Goal: Complete application form

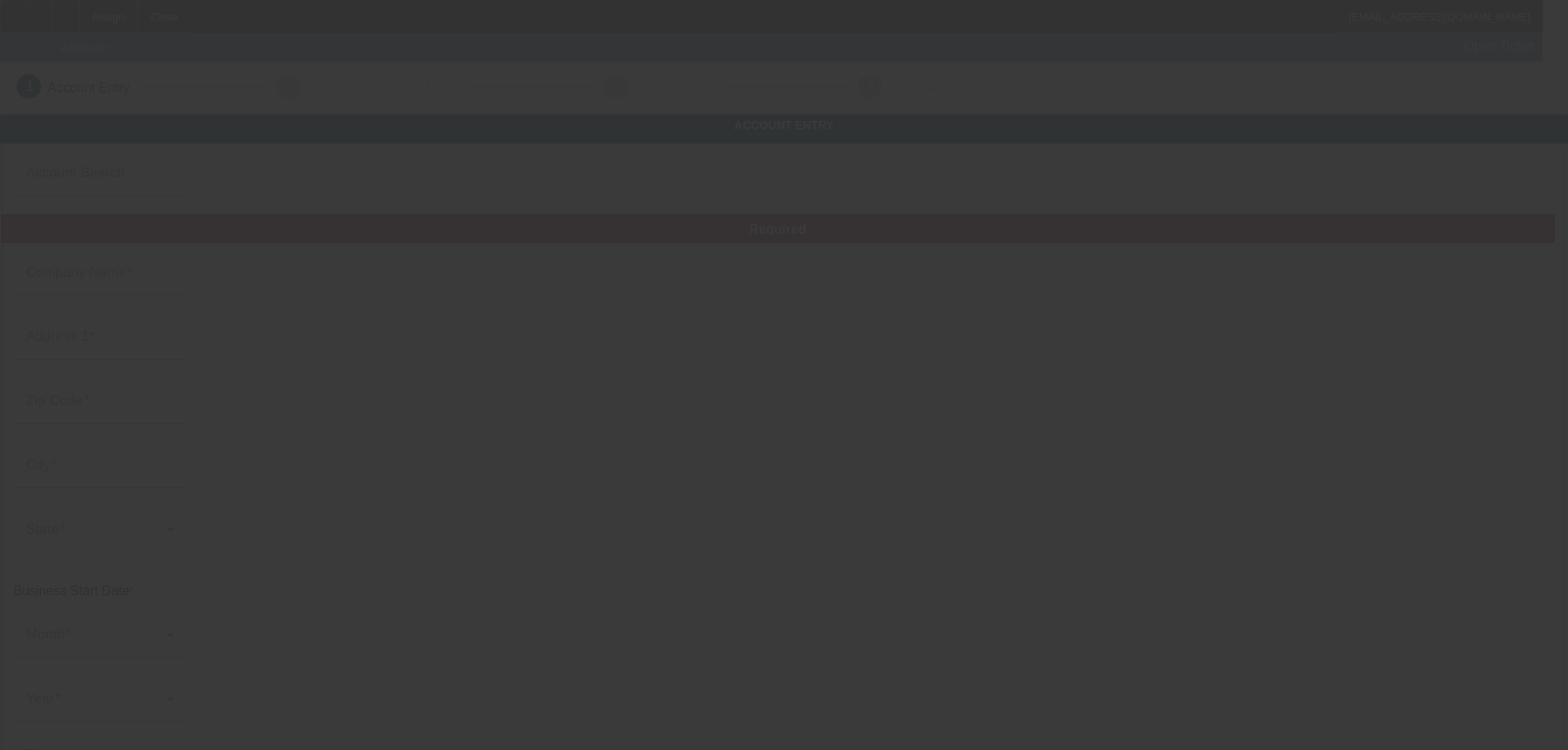
type input "Petes Auto Service of Denbigh"
type input "37 Johnson Lane"
type input "23608"
type input "Newport News"
type input "(757) 874-2854"
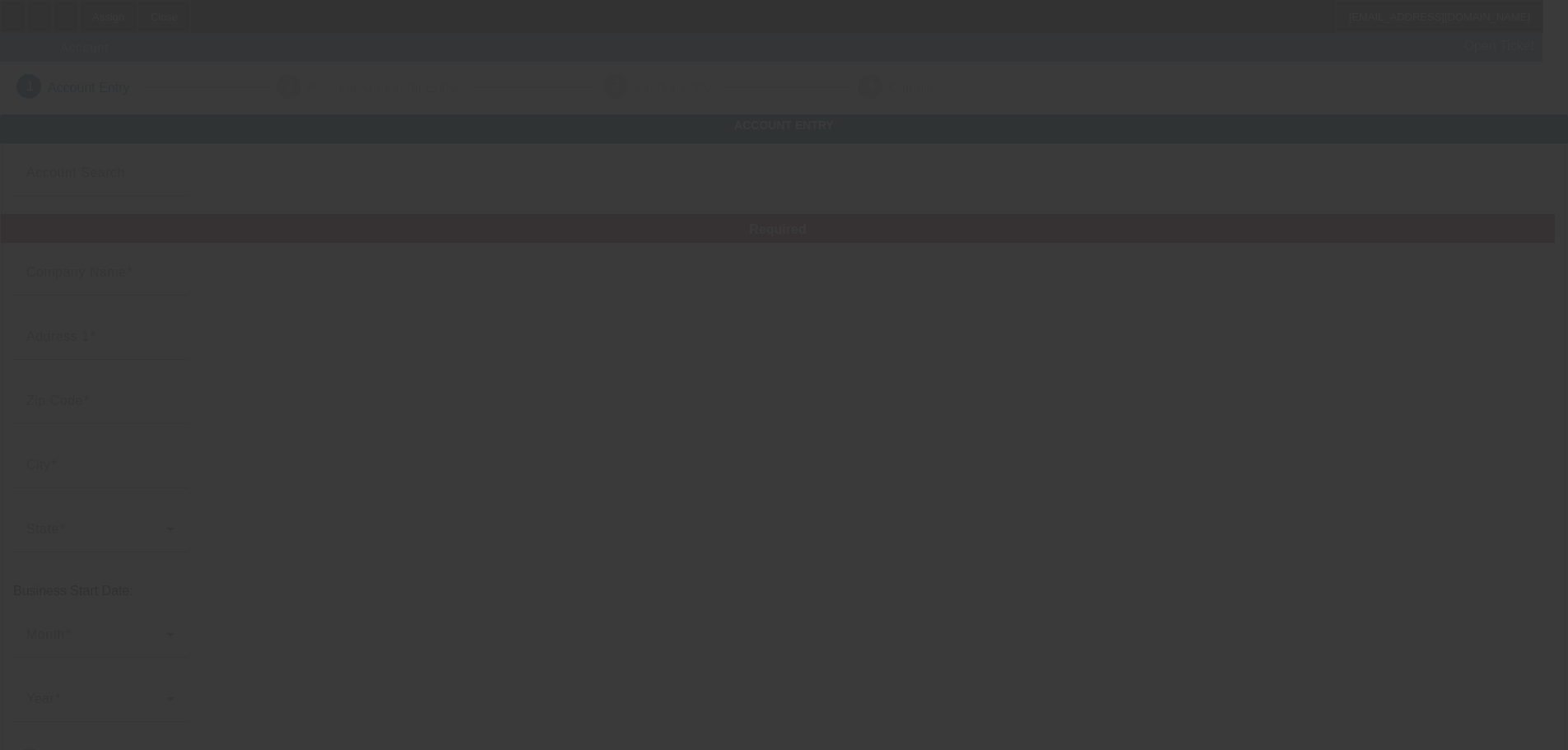
type input "petesautoserviceofdenbigh@gmail.com"
type input "54-1802103"
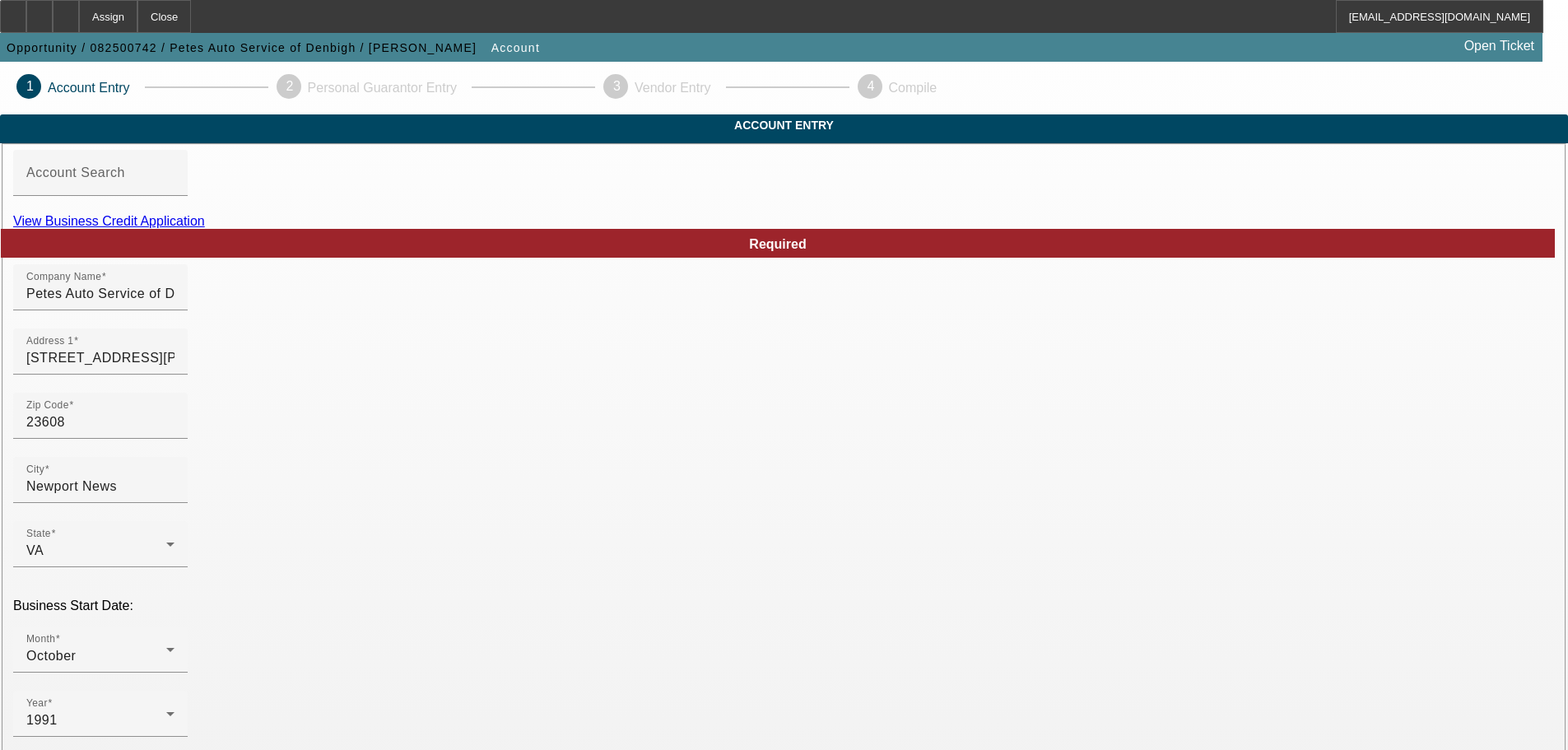
click at [205, 228] on link "View Business Credit Application" at bounding box center [109, 220] width 191 height 14
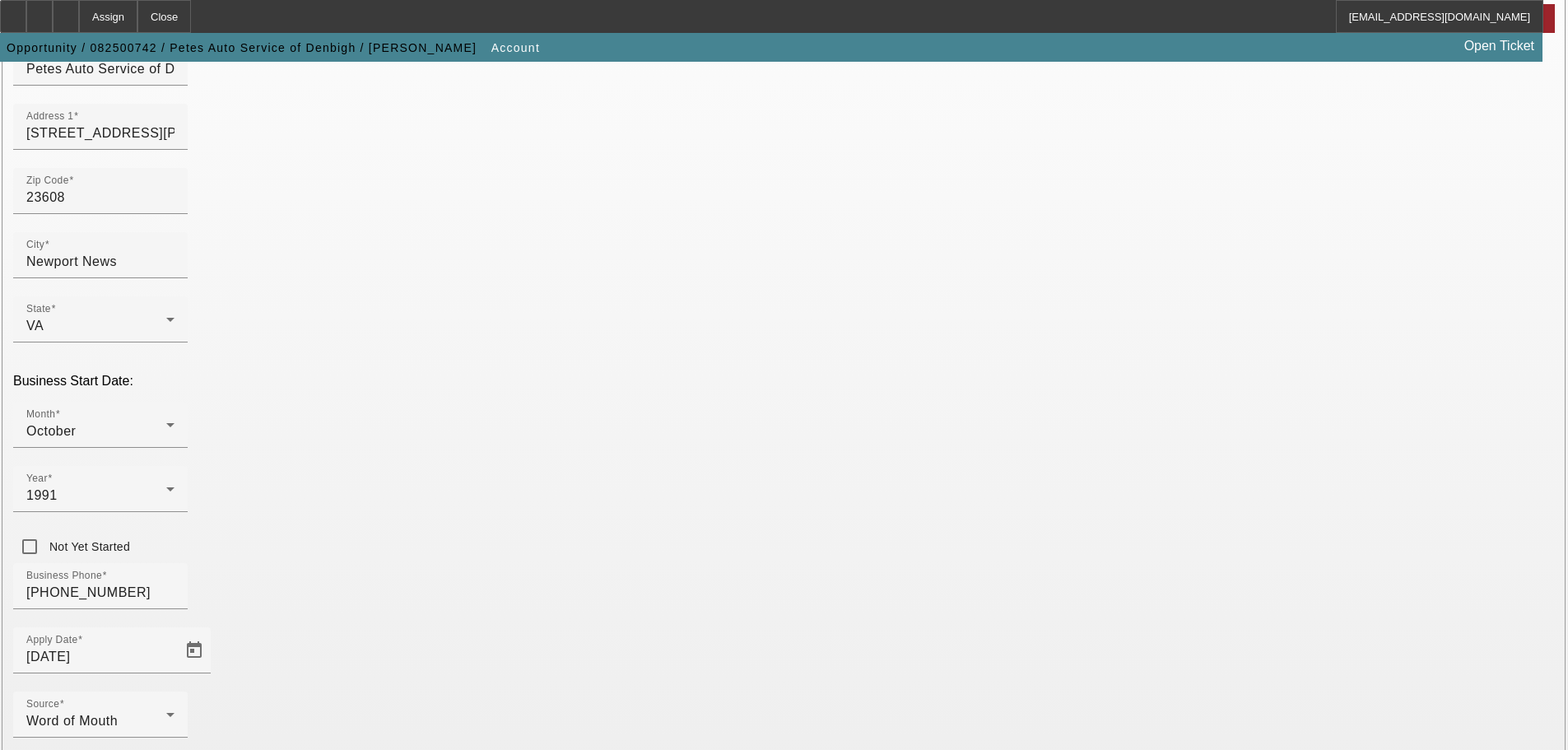
scroll to position [304, 0]
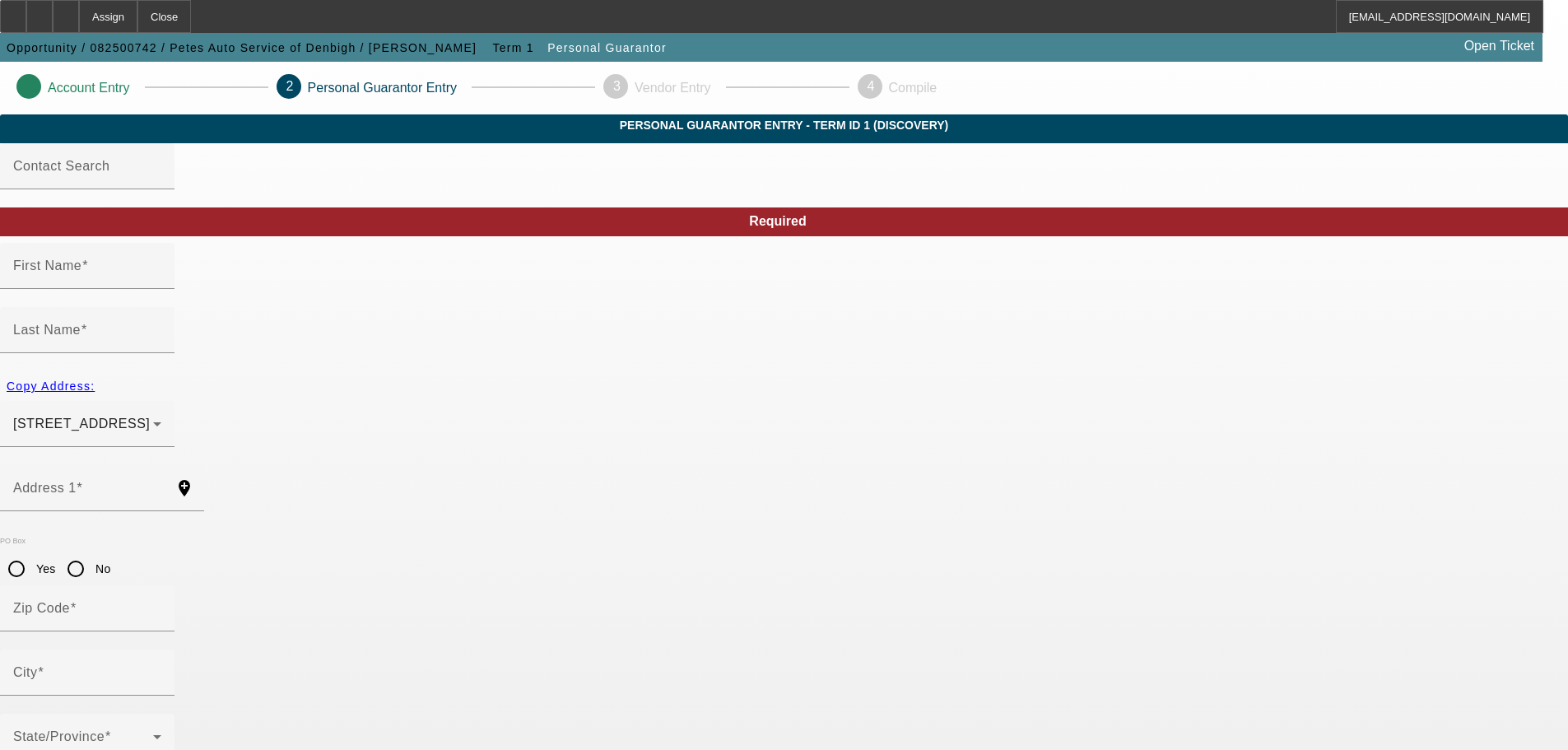
type input "Jacob"
type input "Walker"
type input "160 Hawthorne Dr"
radio input "true"
type input "23602"
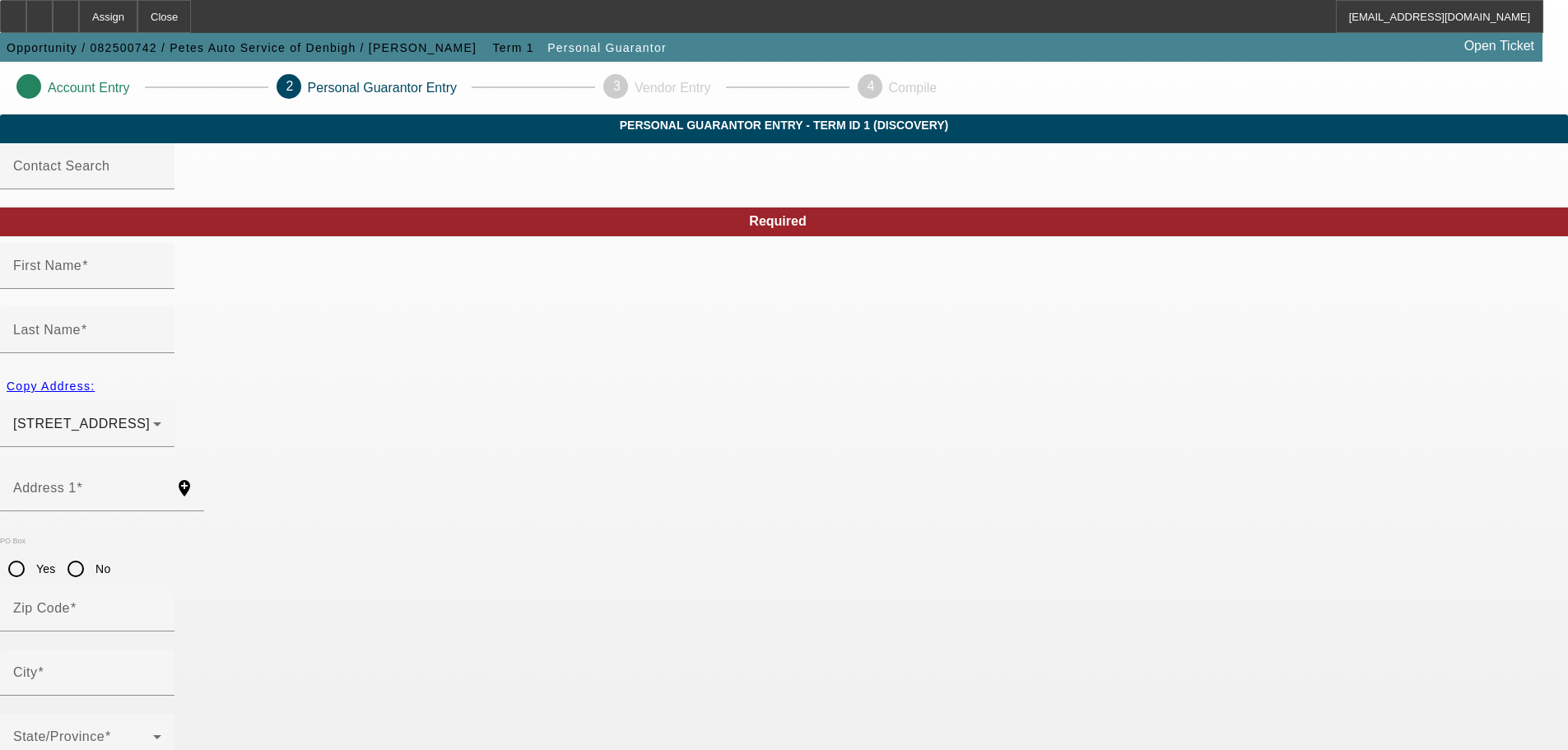
type input "Newport News"
type input "(757) 256-2518"
type input "50"
type input "224-55-1430"
type input "jmwalker88@gmail.com"
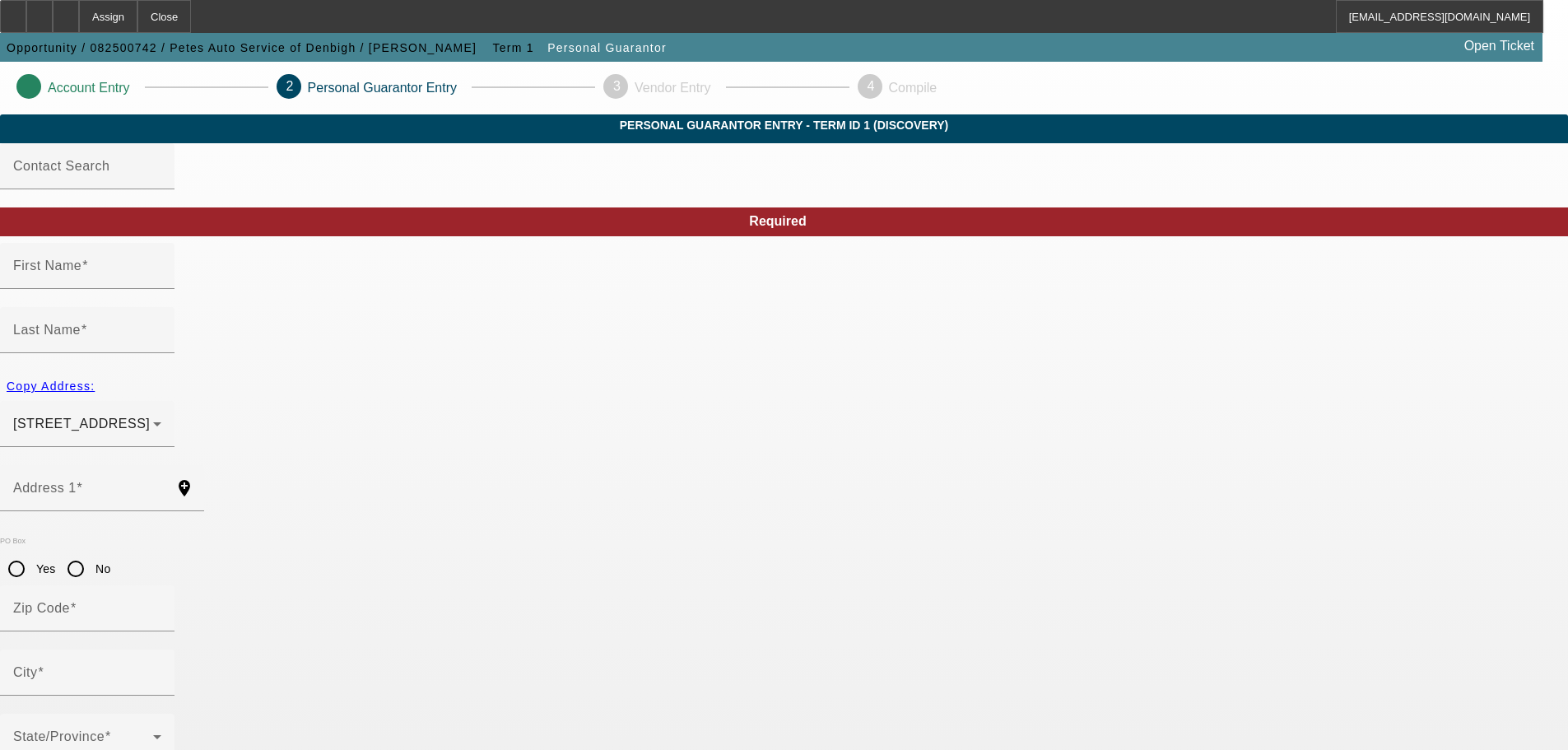
type input "(757) 874-2854"
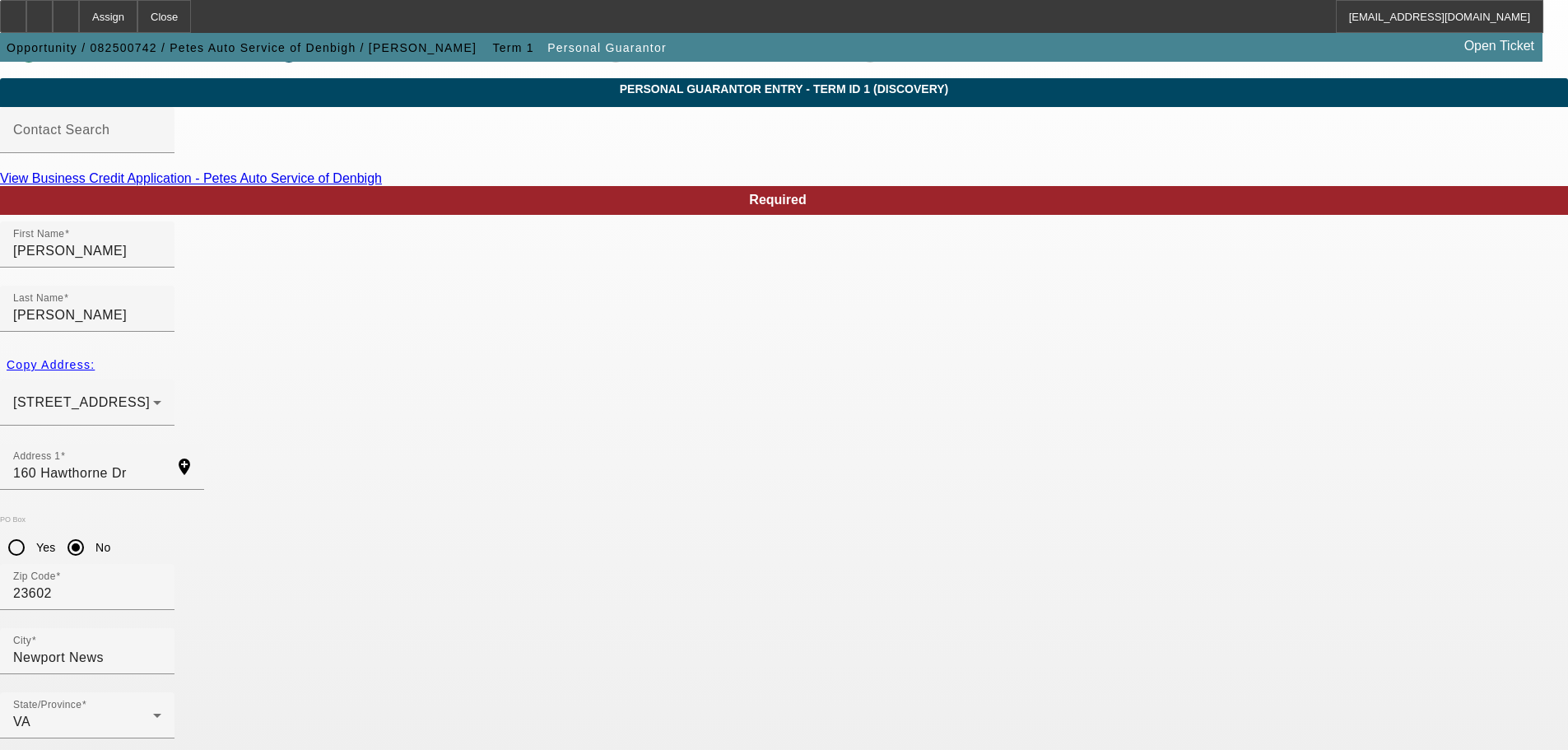
scroll to position [55, 0]
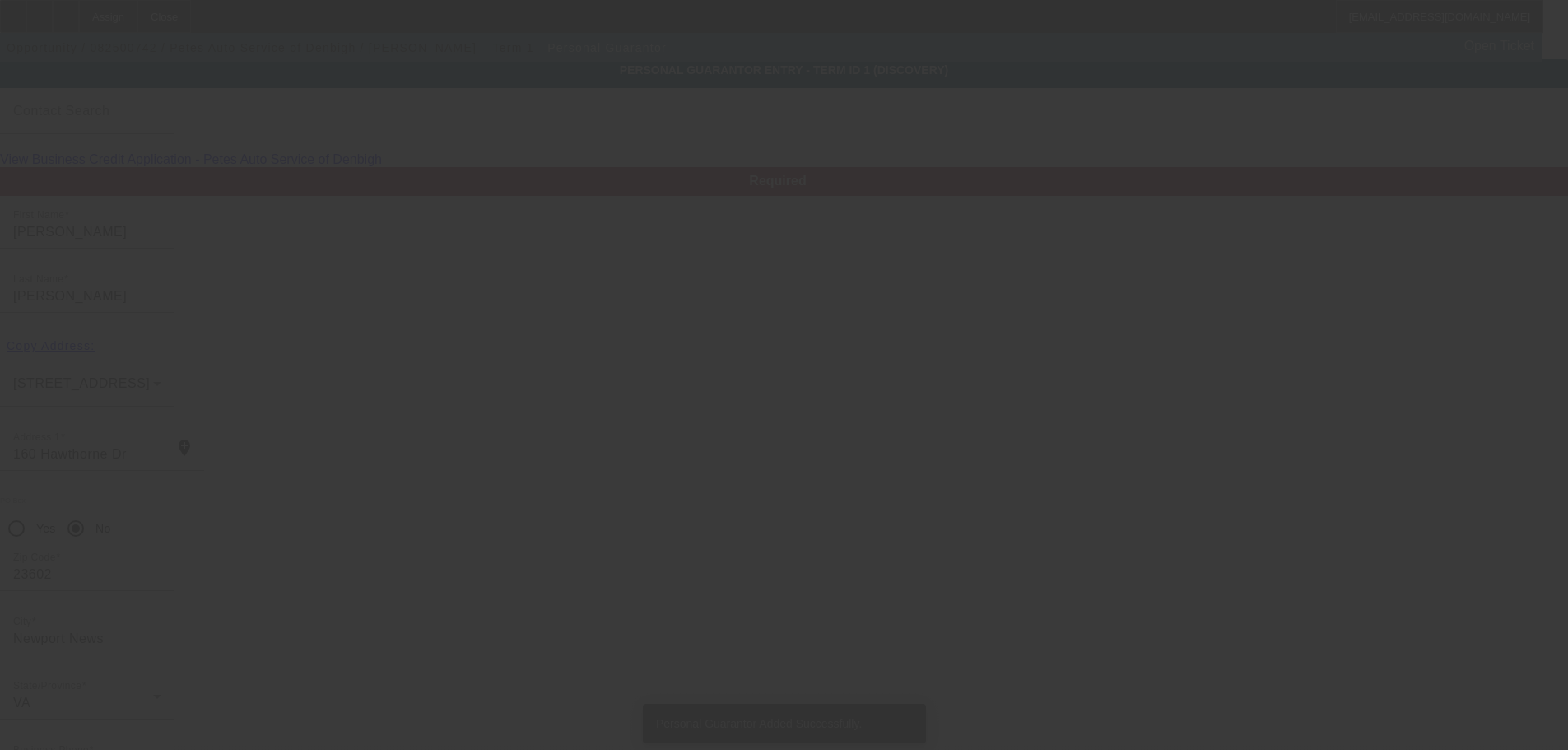
type input "Lynne"
type input "Walker"
type input "464 Harcourt pl"
type input "23602"
type input "Newport News"
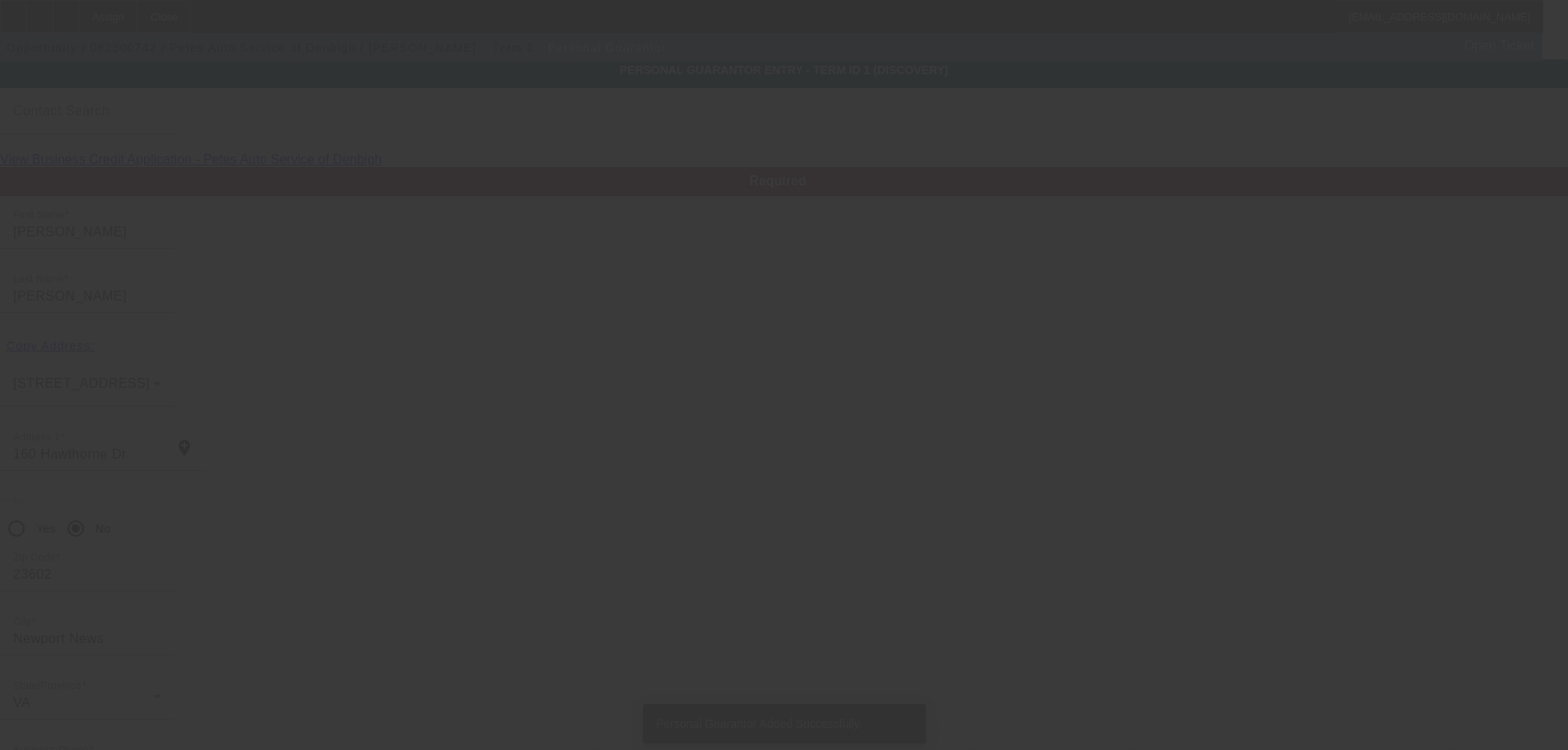
type input "(757) 874-2854"
type input "50"
type input "229-88-4109"
type input "petesautoserviceofdenbigh@gmail.com"
type input "(757) 874-2854"
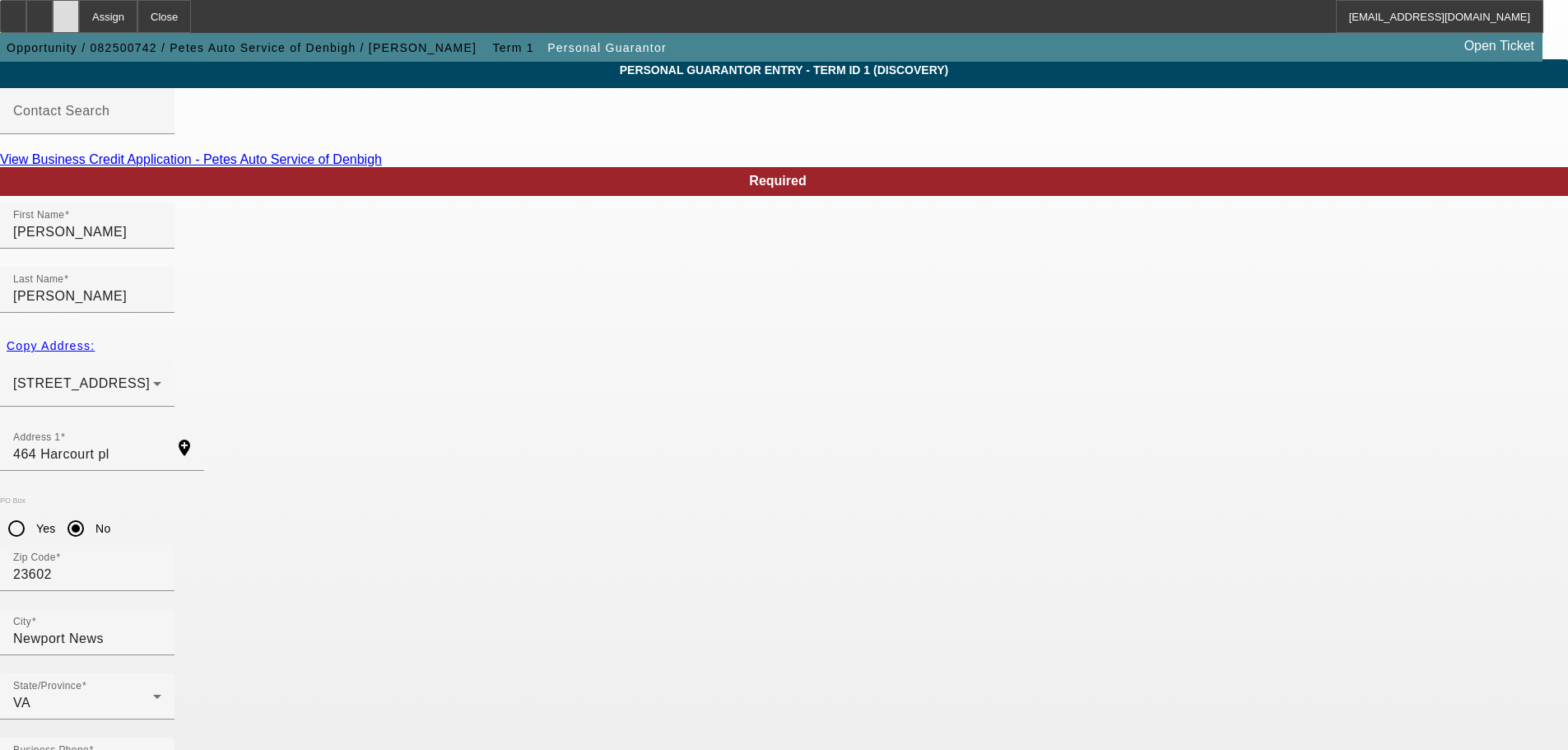
click at [79, 15] on div at bounding box center [66, 16] width 26 height 33
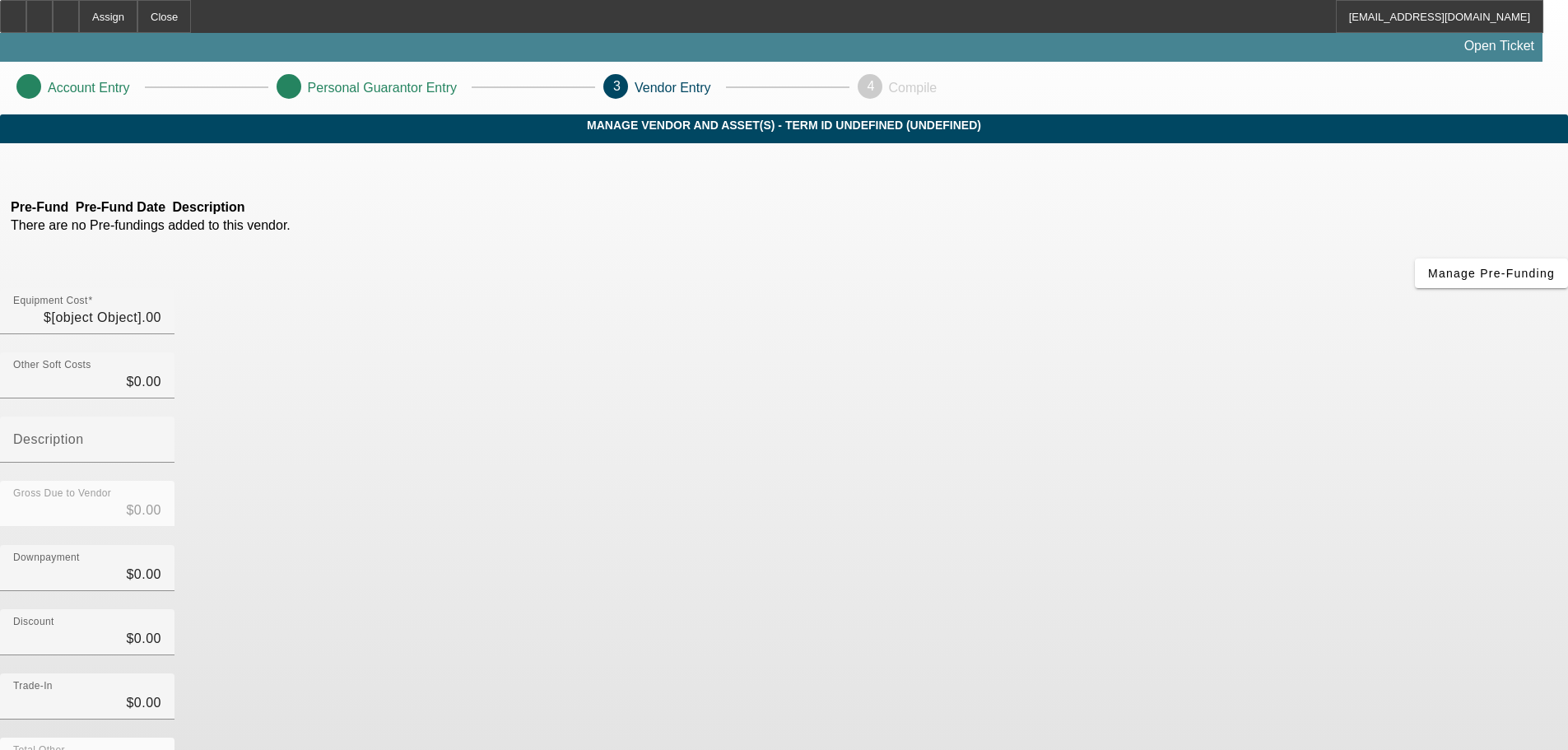
type input "$69,000.00"
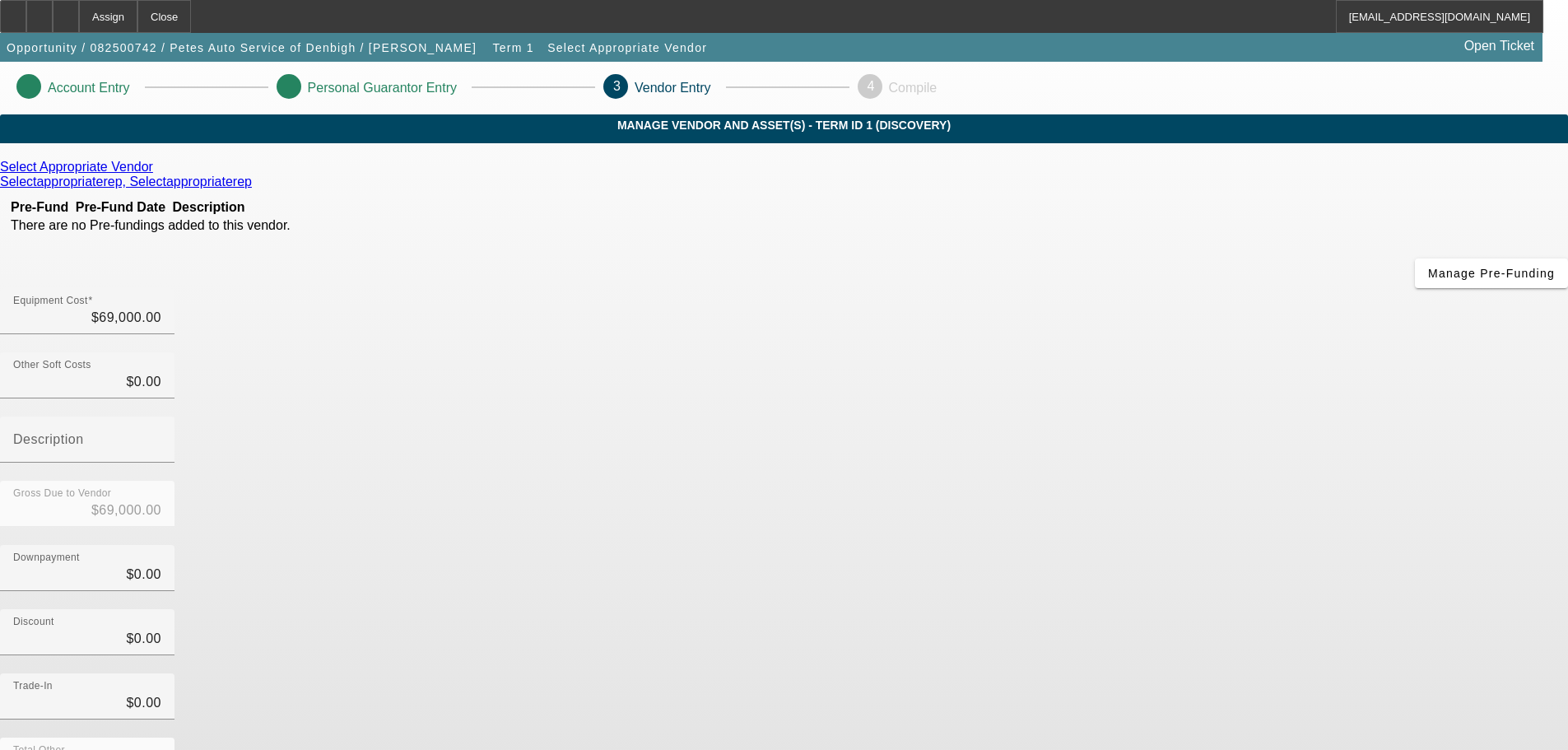
click at [157, 175] on link at bounding box center [155, 167] width 4 height 15
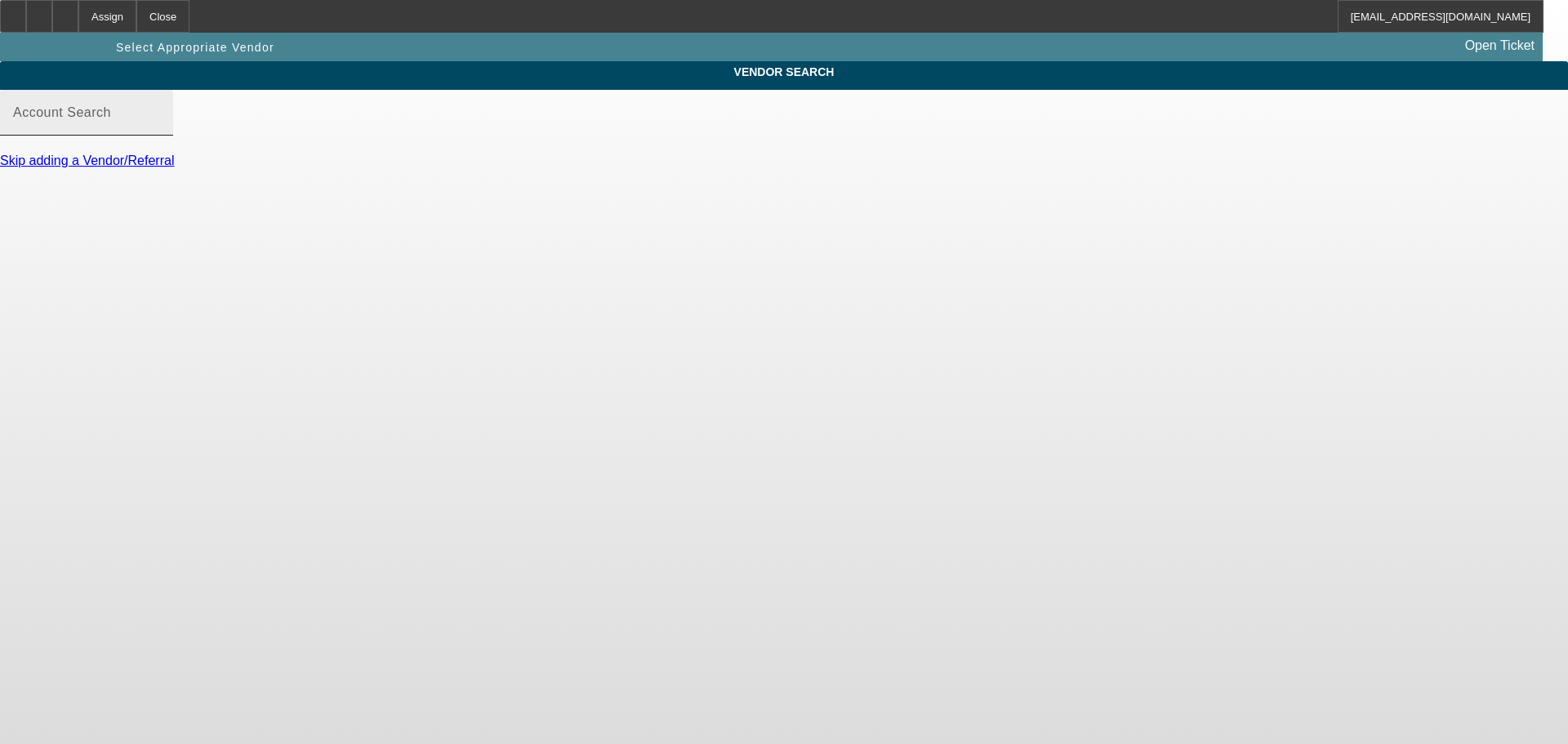
click at [111, 119] on mat-label "Account Search" at bounding box center [62, 112] width 98 height 14
click at [160, 128] on input "Account Search" at bounding box center [86, 119] width 147 height 19
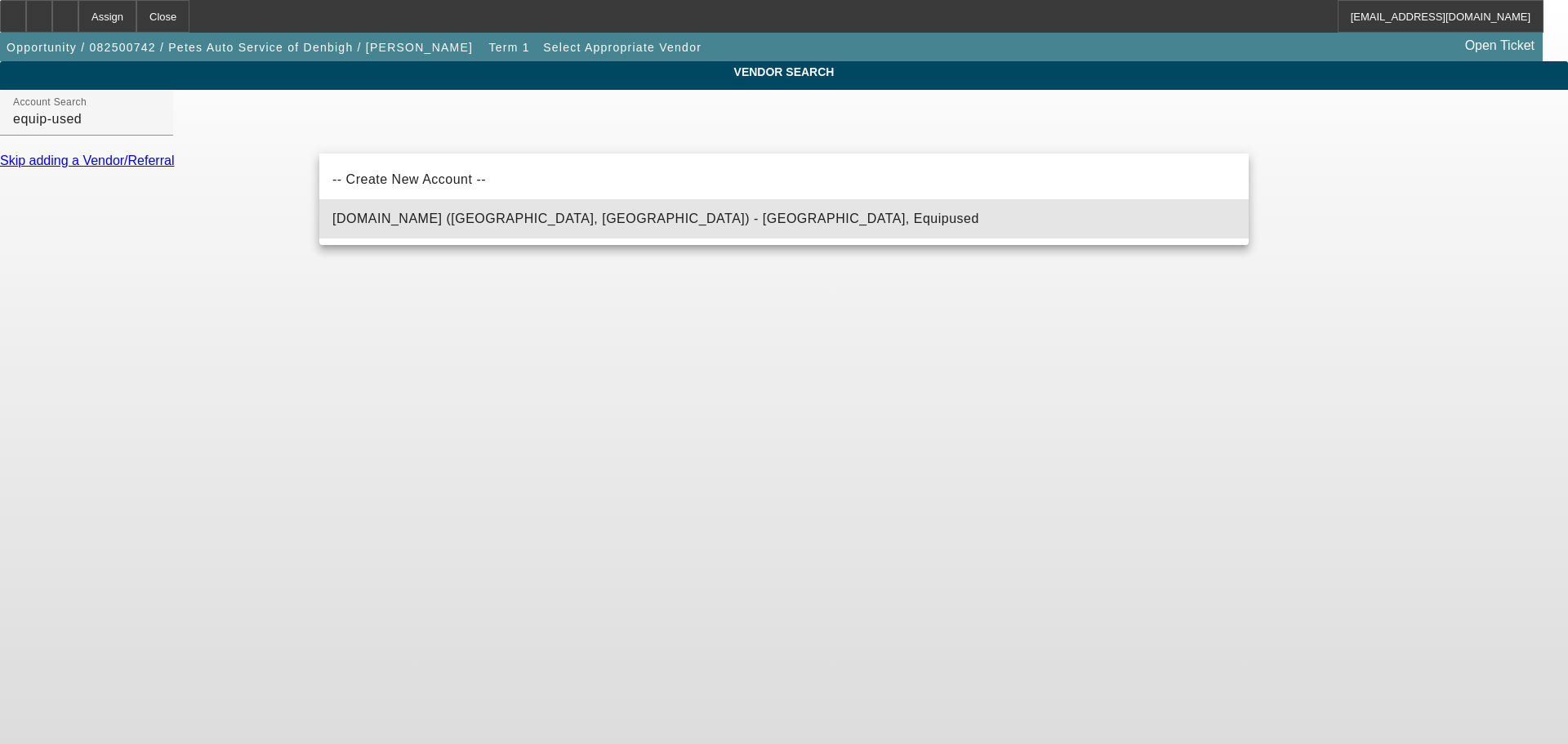
click at [497, 209] on span "[DOMAIN_NAME] ([GEOGRAPHIC_DATA], [GEOGRAPHIC_DATA]) - [GEOGRAPHIC_DATA], Equip…" at bounding box center [656, 218] width 647 height 19
type input "[DOMAIN_NAME] ([GEOGRAPHIC_DATA], [GEOGRAPHIC_DATA]) - [GEOGRAPHIC_DATA], Equip…"
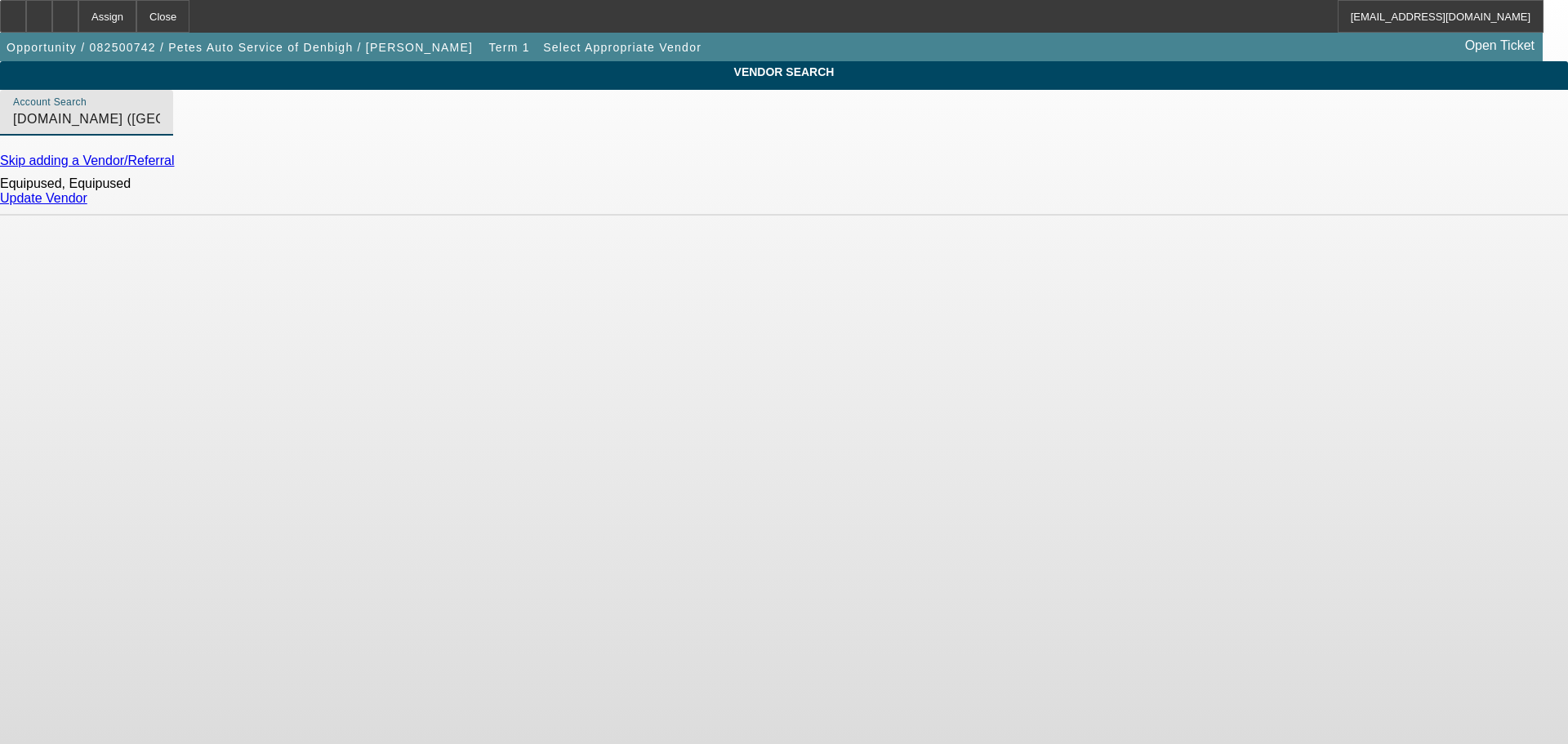
click at [88, 205] on link "Update Vendor" at bounding box center [43, 197] width 88 height 14
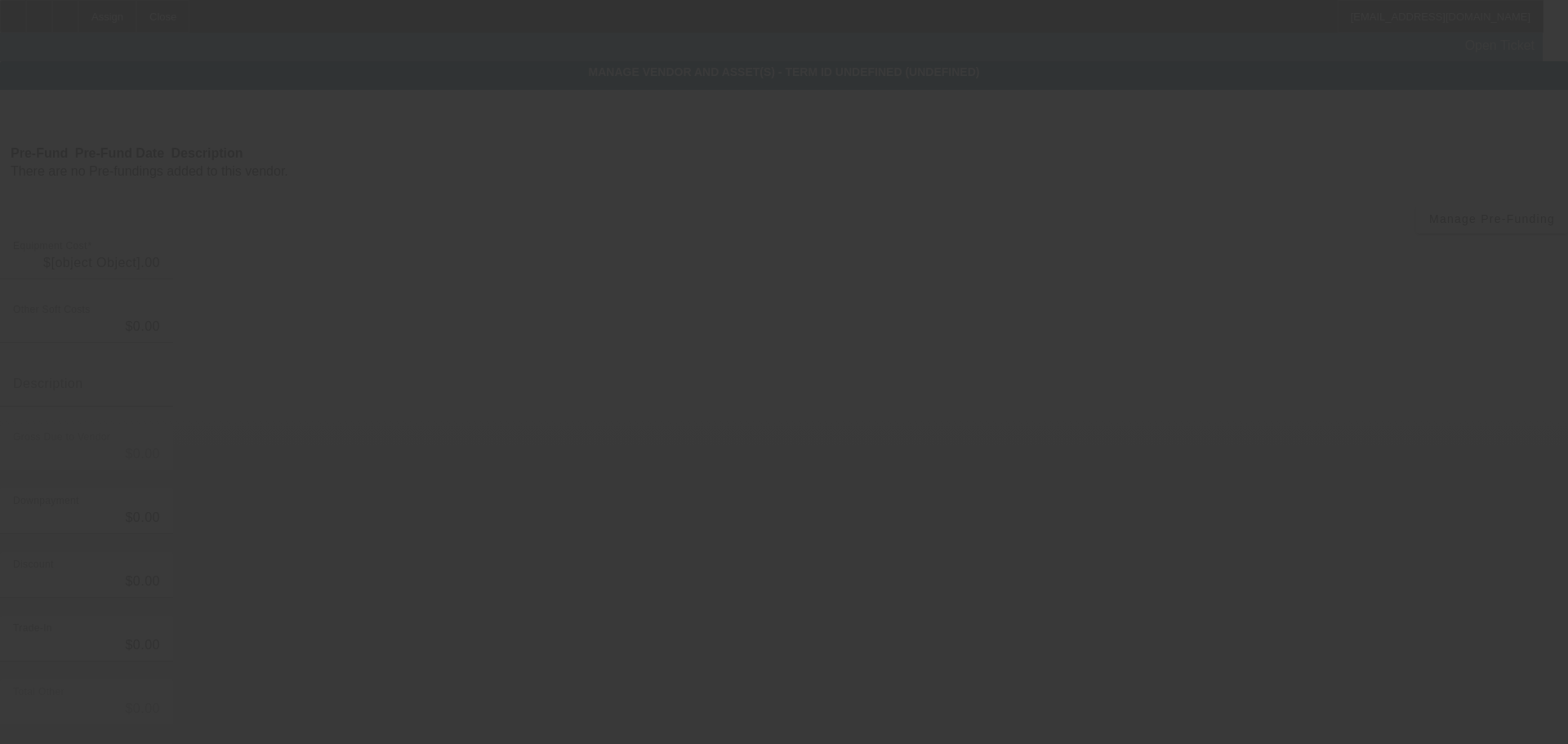
type input "$69,000.00"
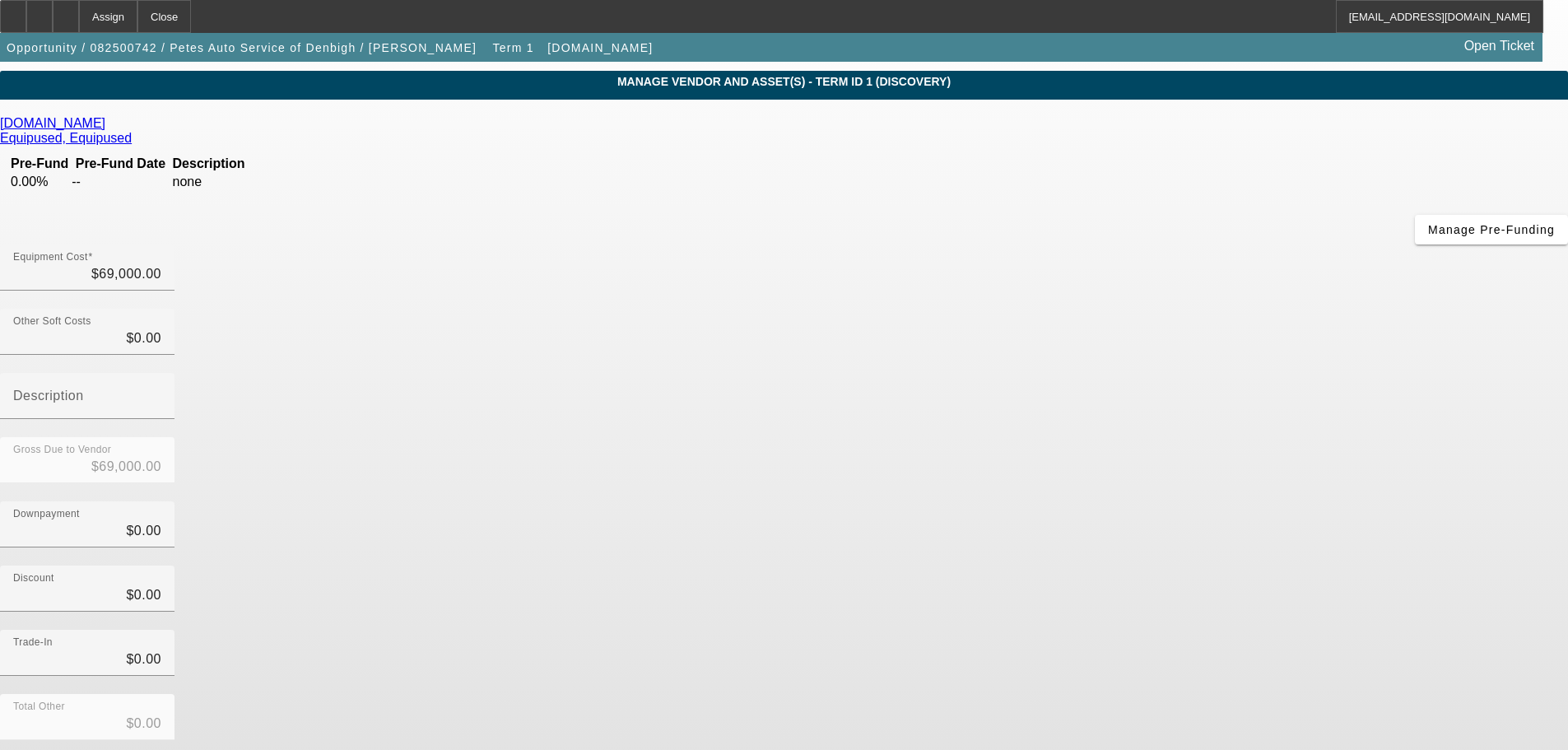
scroll to position [84, 0]
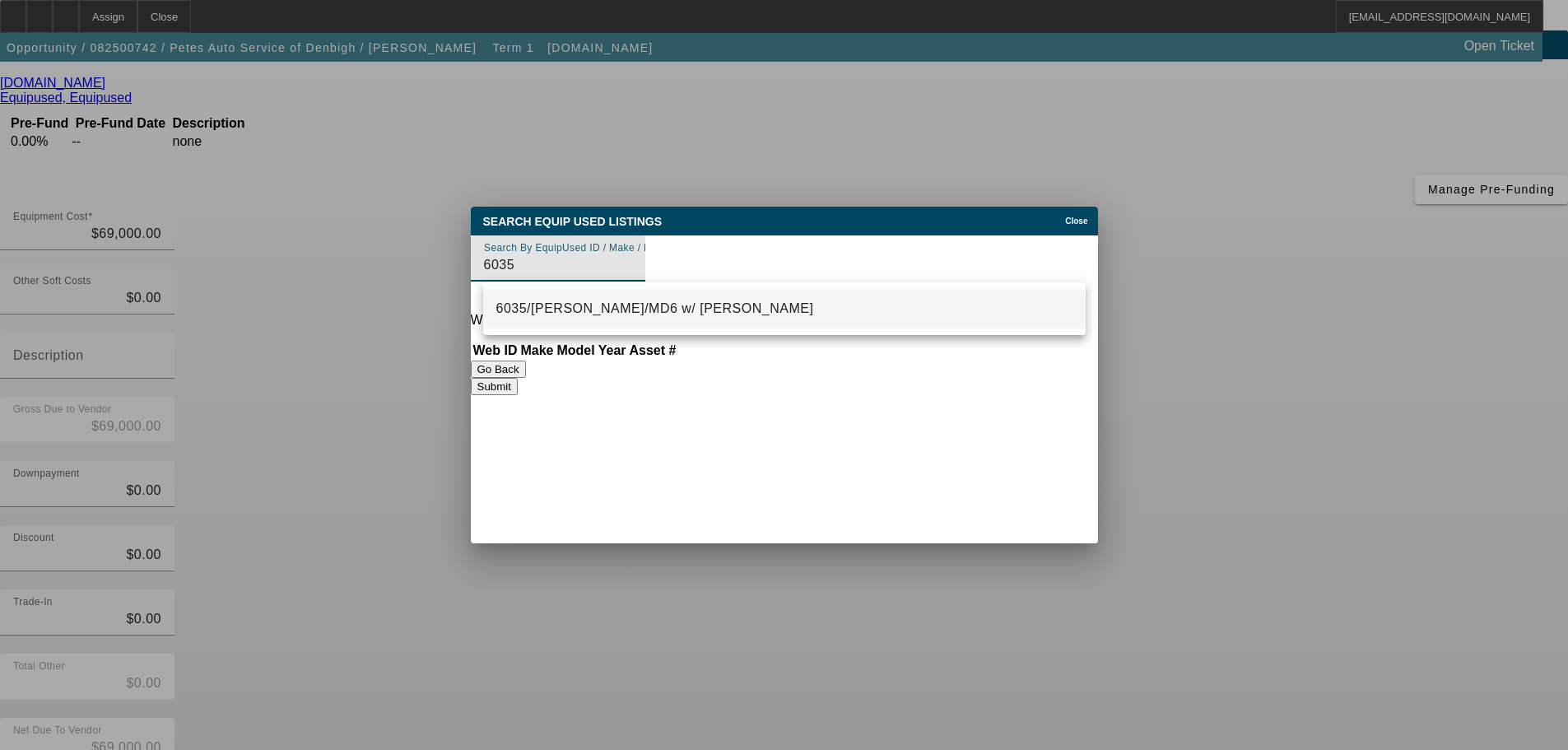
click at [660, 314] on span "6035/[PERSON_NAME]/MD6 w/ [PERSON_NAME]" at bounding box center [655, 308] width 318 height 14
type input "6035/[PERSON_NAME]/MD6 w/ [PERSON_NAME]"
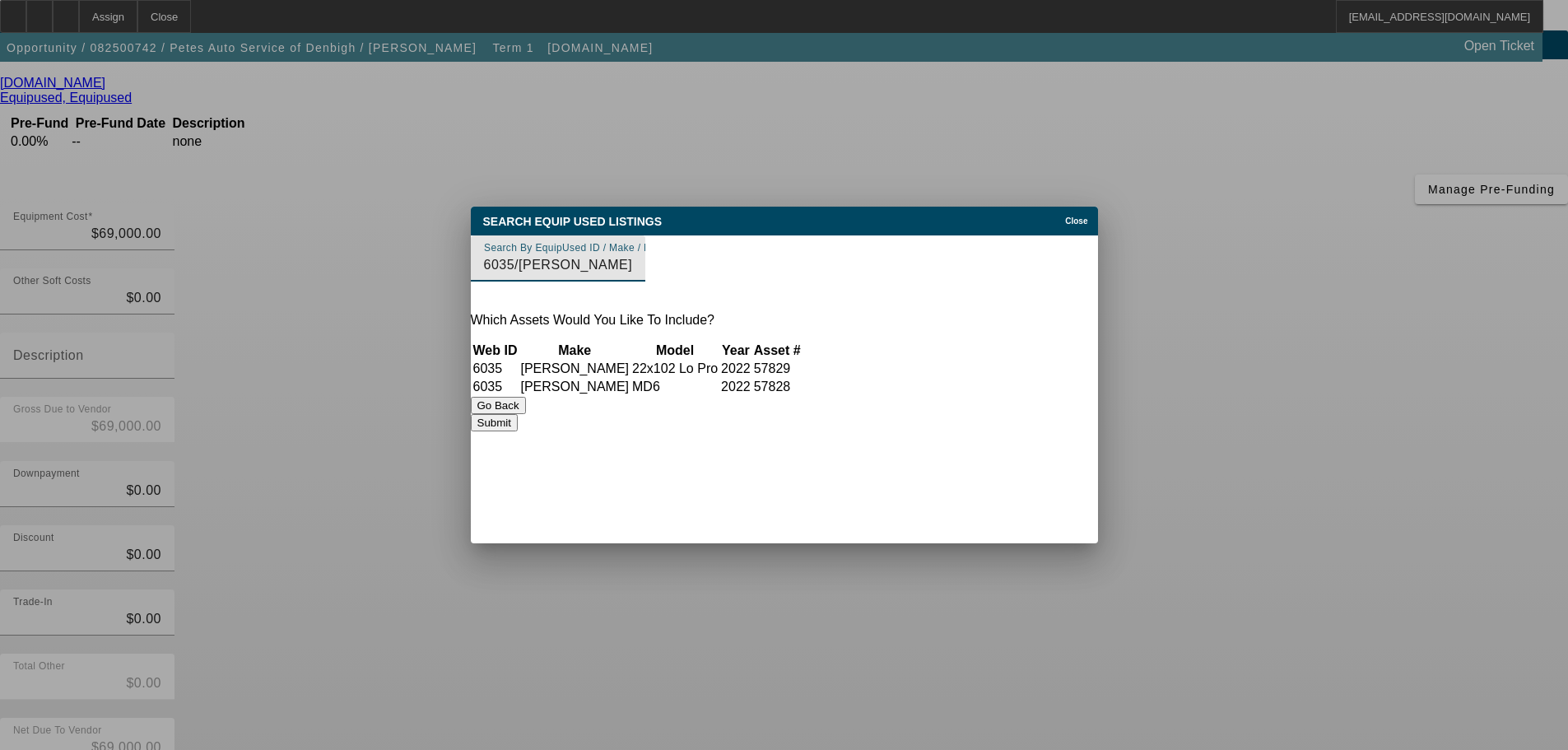
click at [517, 431] on button "Submit" at bounding box center [494, 423] width 46 height 18
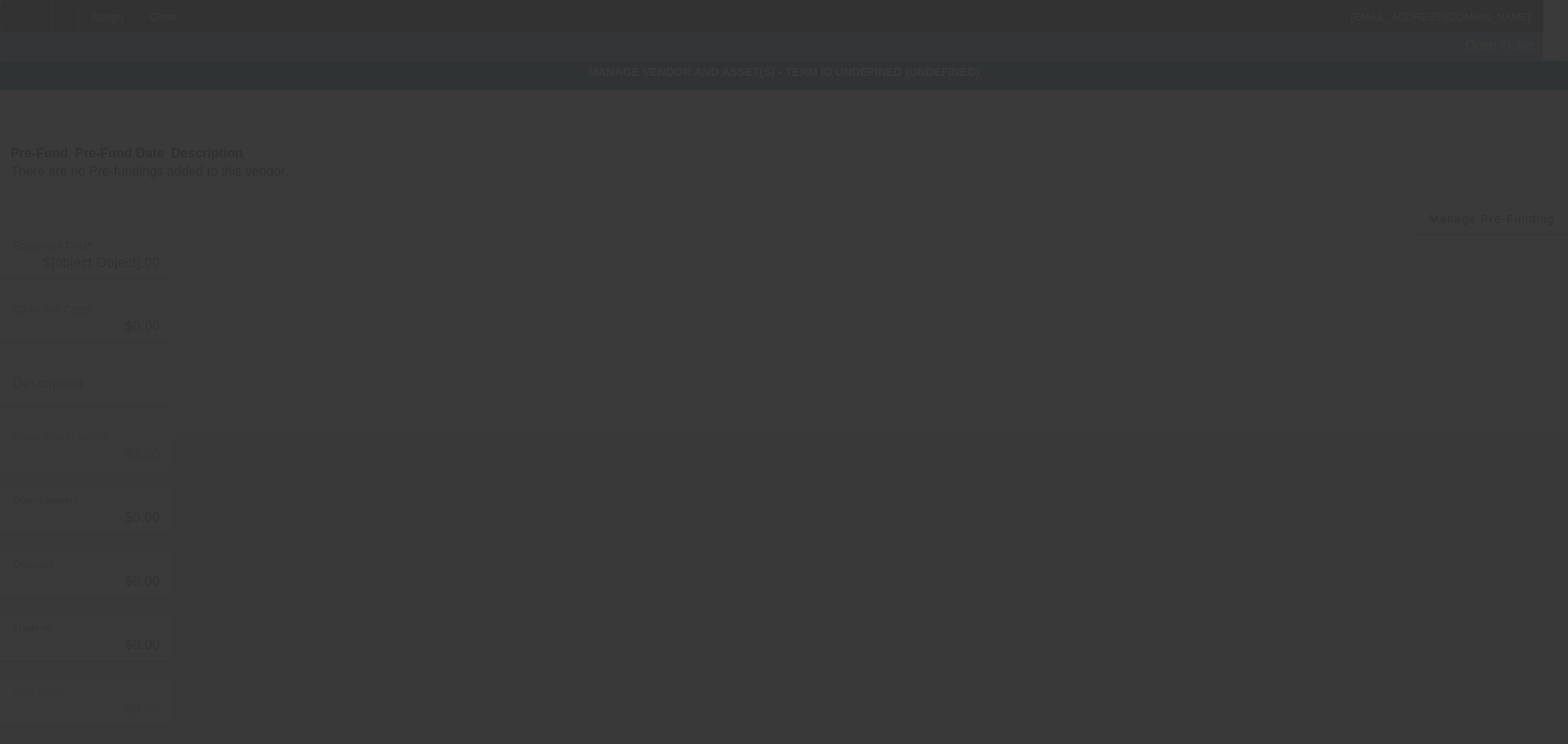
type input "$69,000.00"
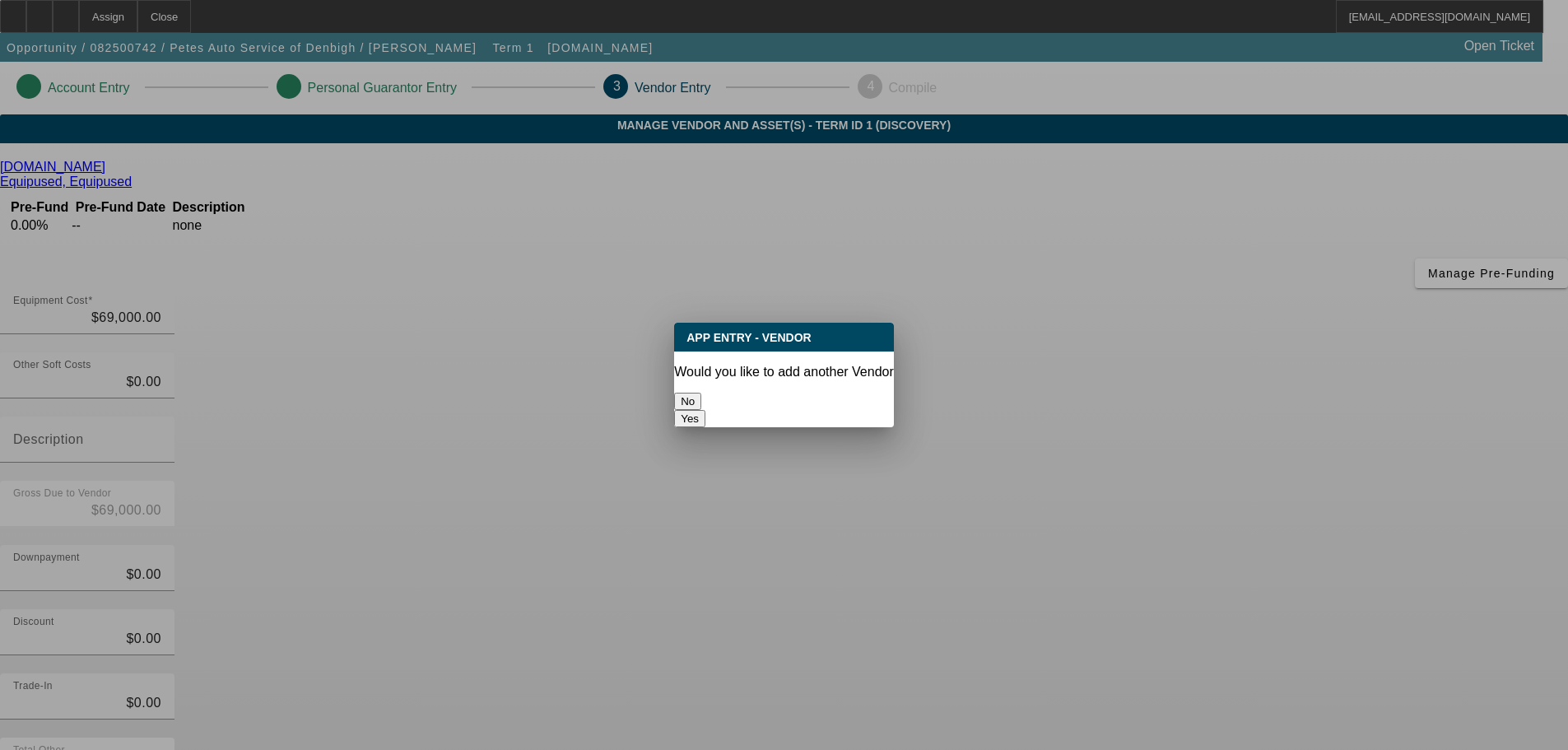
click at [701, 393] on button "No" at bounding box center [687, 401] width 27 height 18
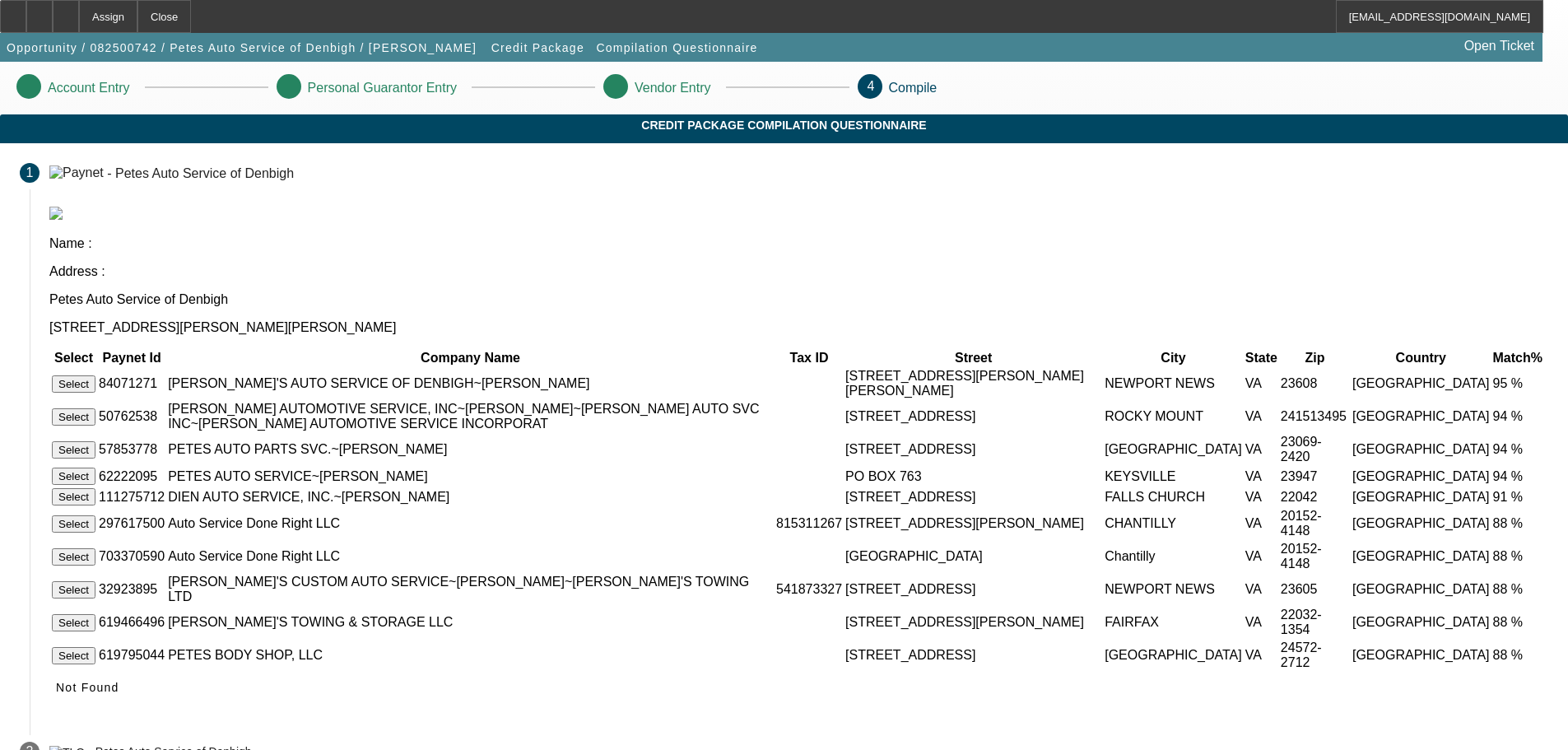
click at [96, 375] on button "Select" at bounding box center [73, 384] width 44 height 18
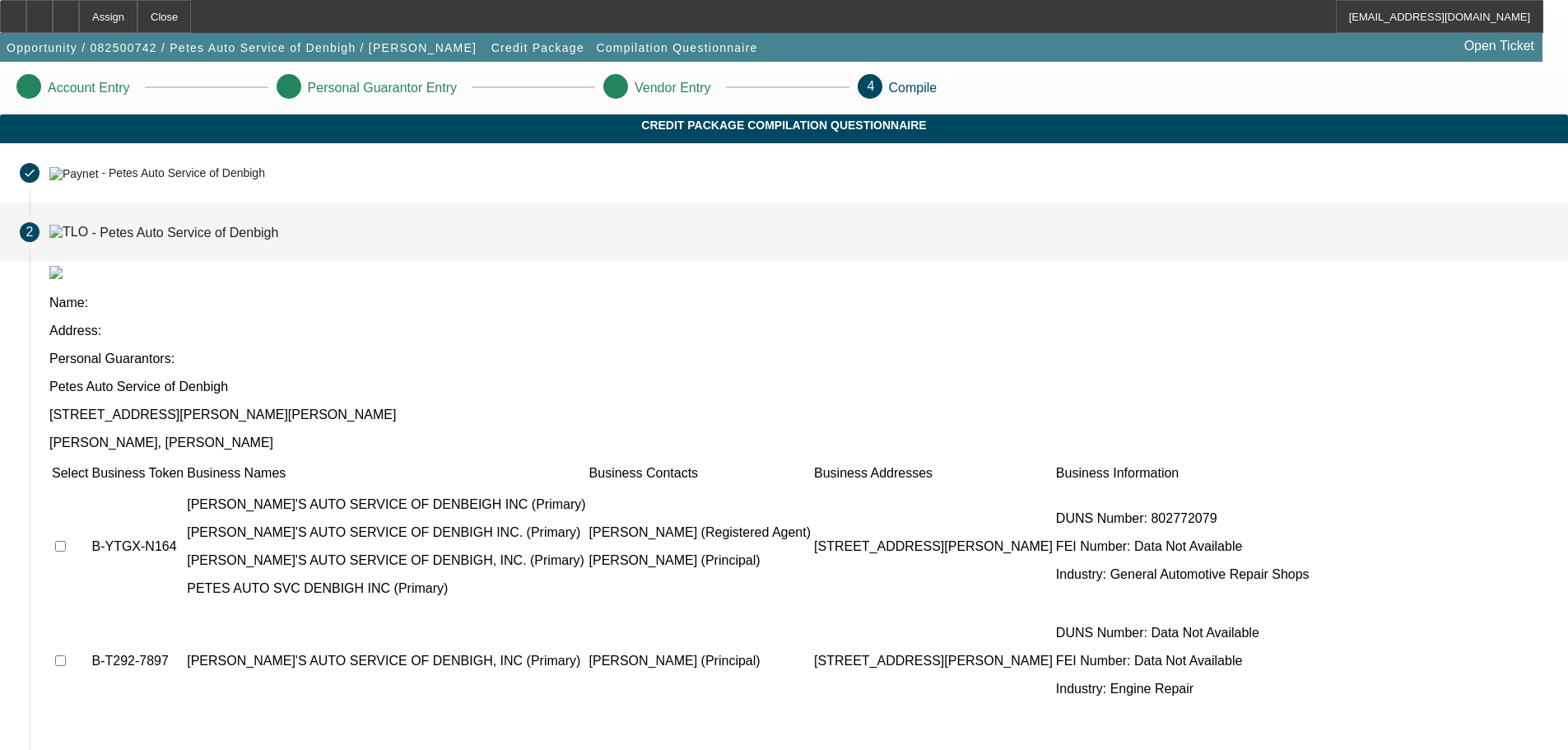
scroll to position [30, 0]
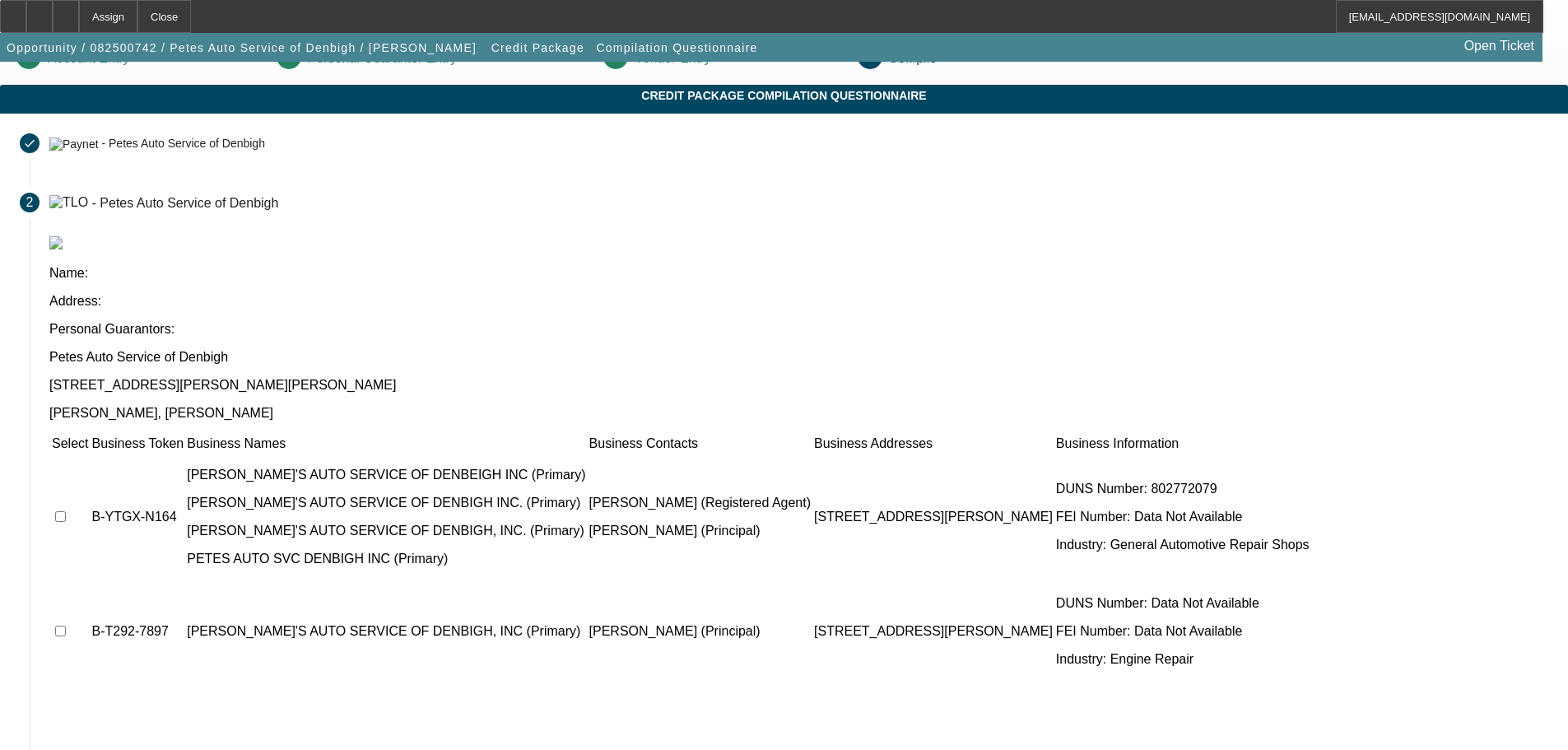
click at [89, 454] on td at bounding box center [70, 517] width 38 height 126
click at [66, 511] on input "checkbox" at bounding box center [60, 517] width 11 height 11
checkbox input "true"
click at [66, 625] on input "checkbox" at bounding box center [60, 631] width 11 height 11
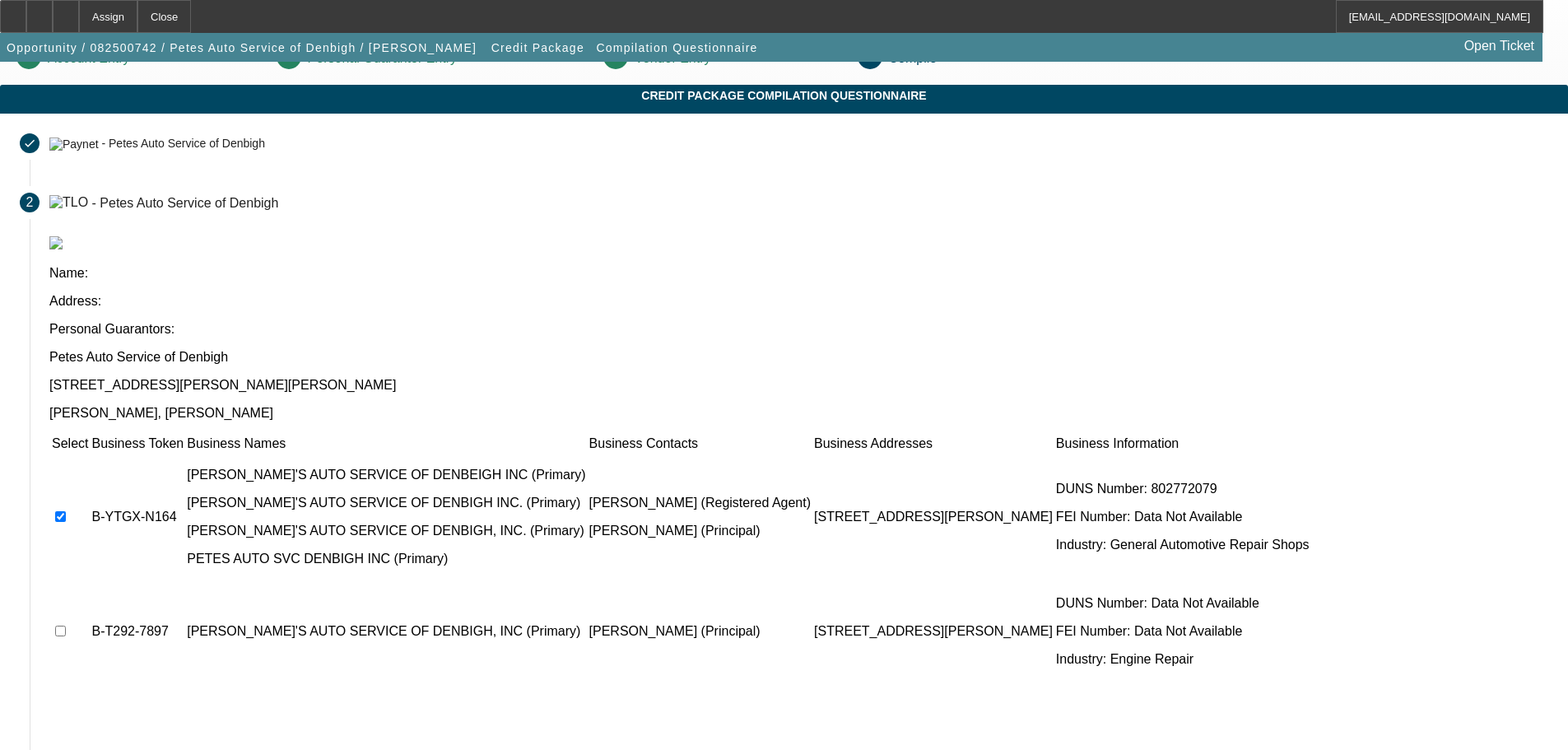
checkbox input "true"
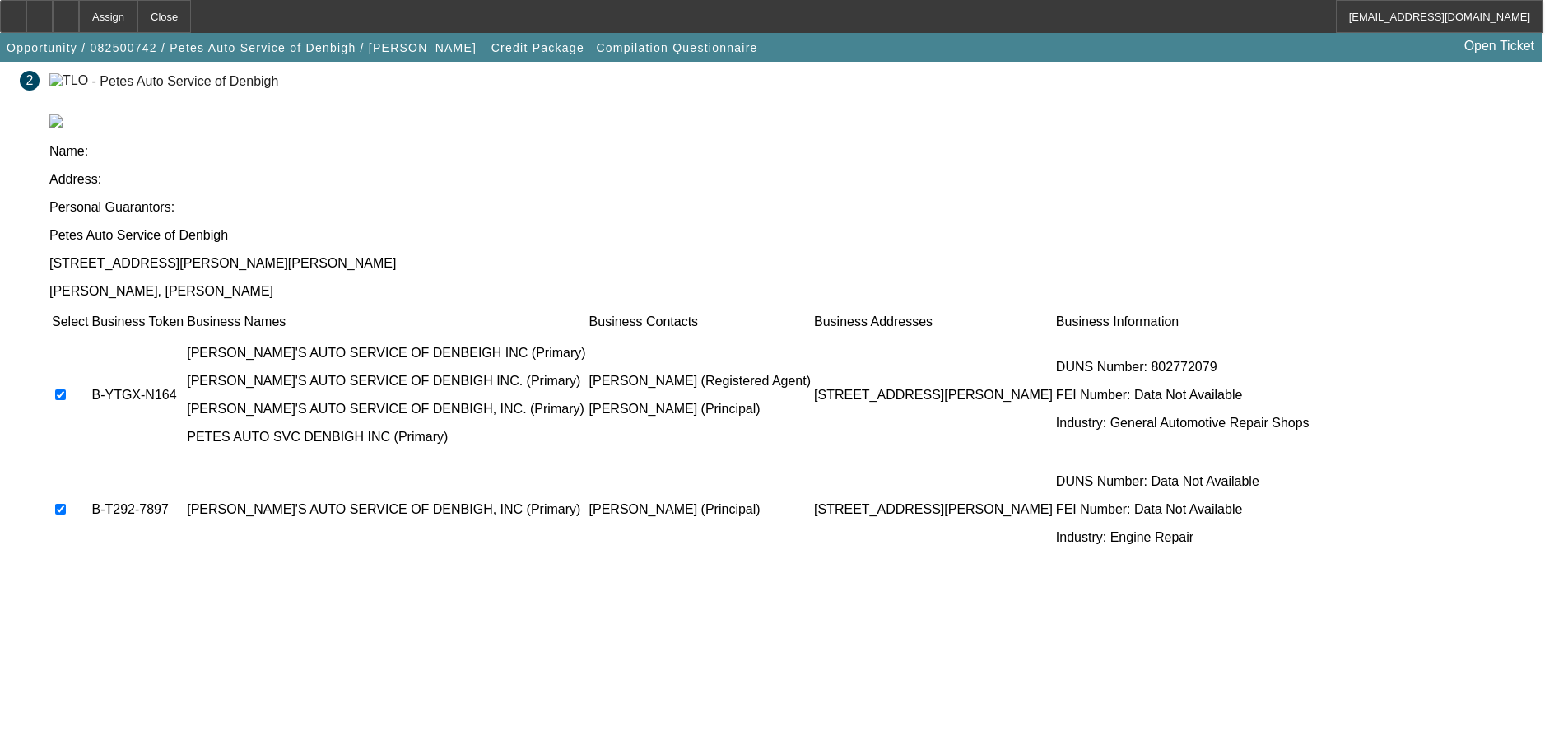
scroll to position [161, 0]
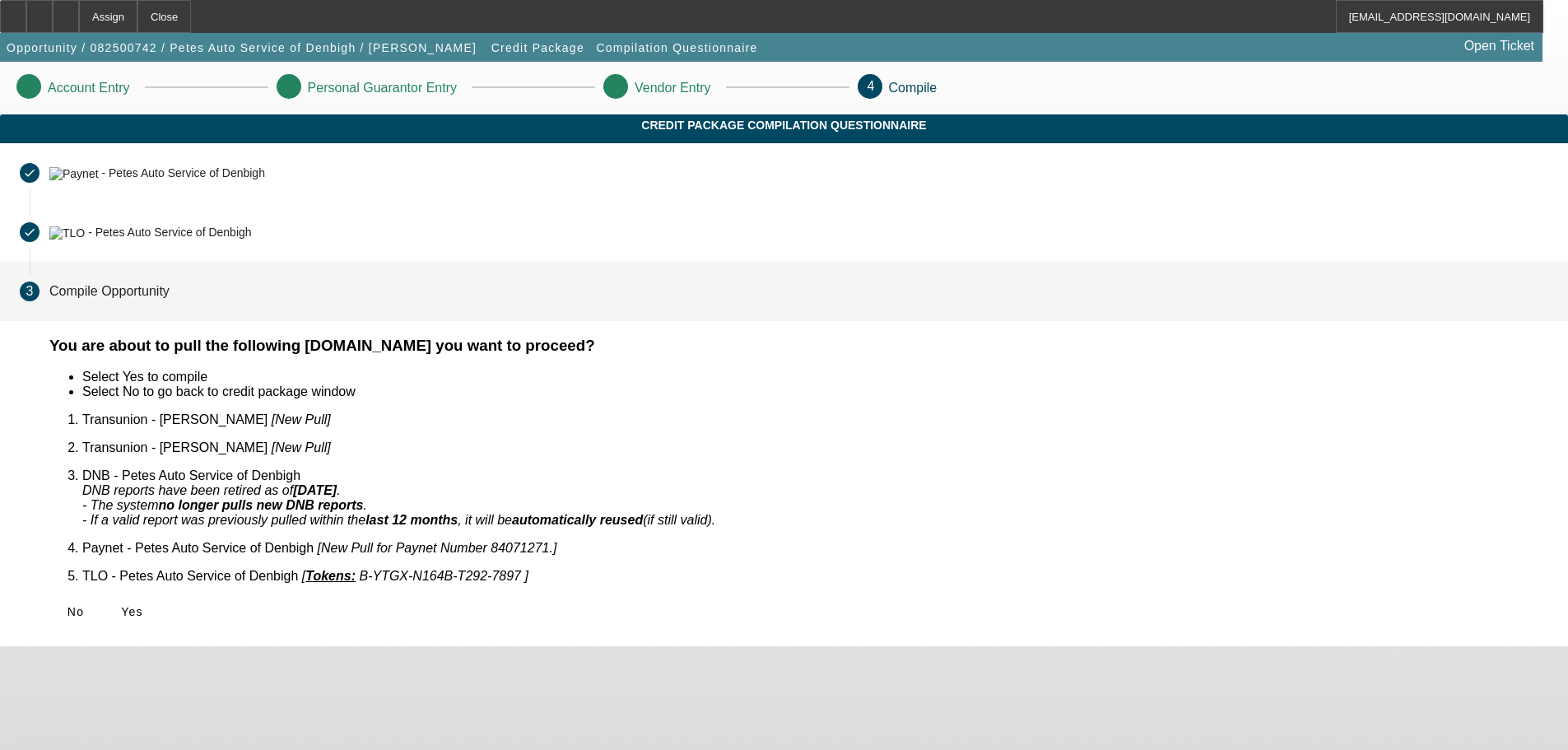
scroll to position [0, 0]
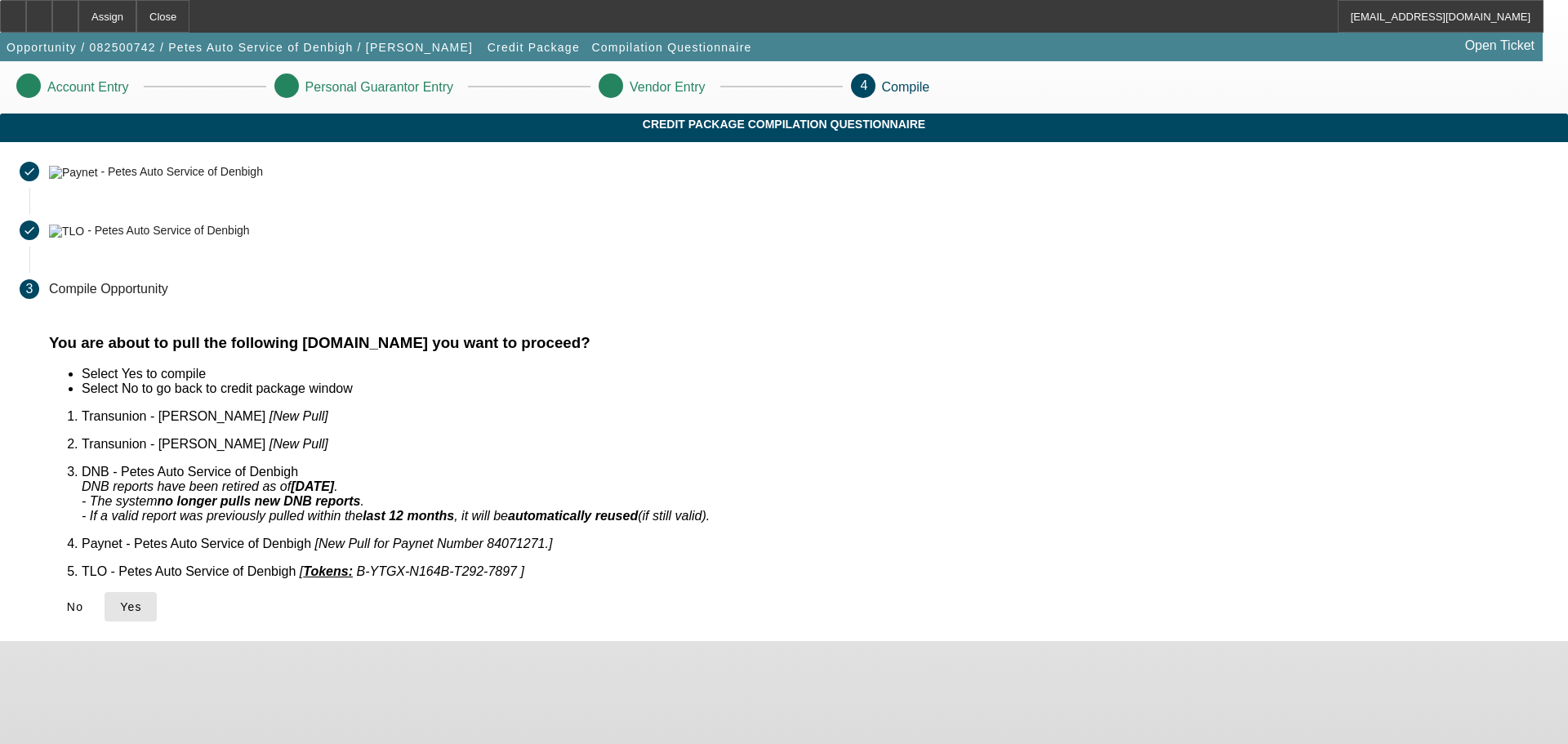
drag, startPoint x: 448, startPoint y: 576, endPoint x: 440, endPoint y: 575, distance: 8.1
click at [157, 592] on button "Yes" at bounding box center [130, 607] width 53 height 30
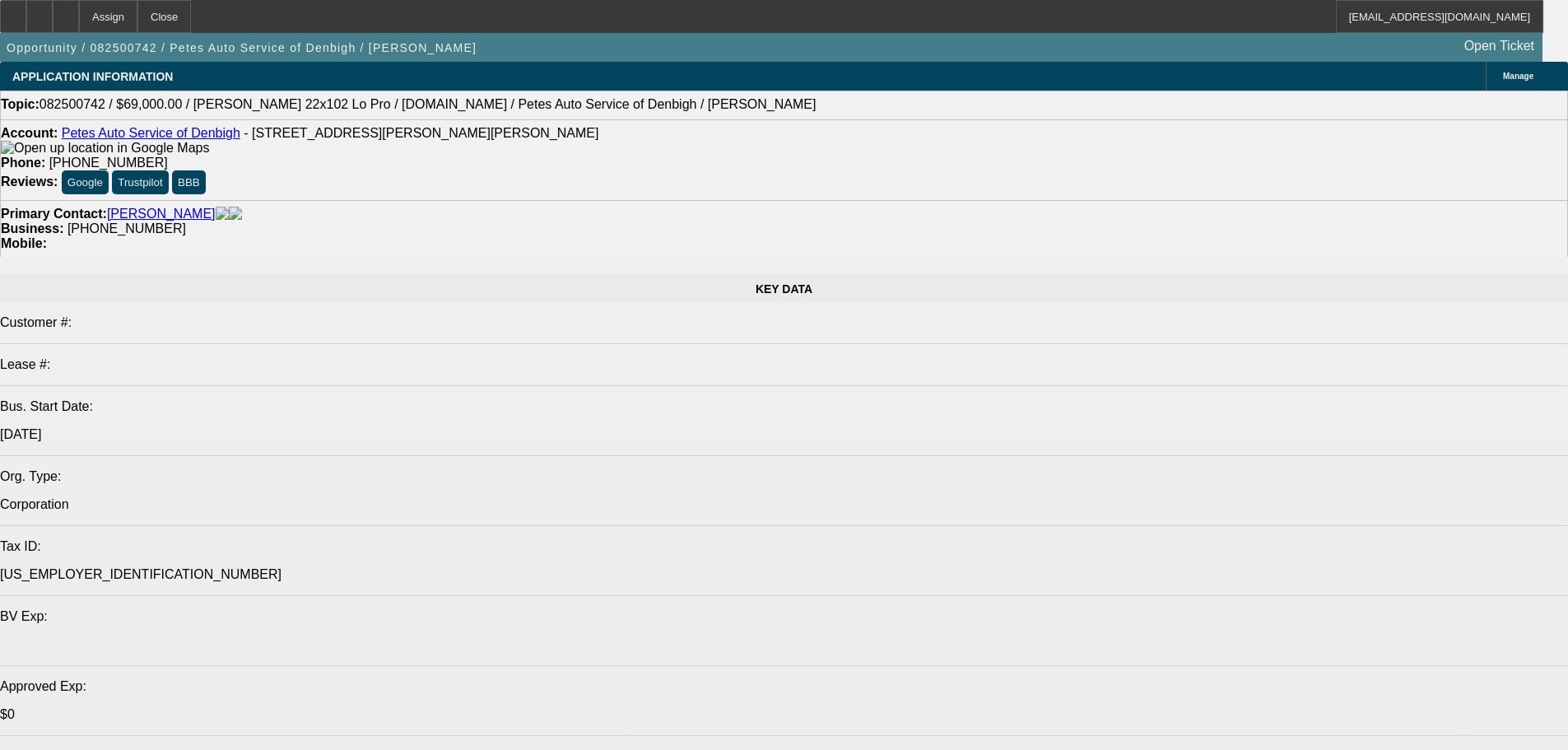
select select "0"
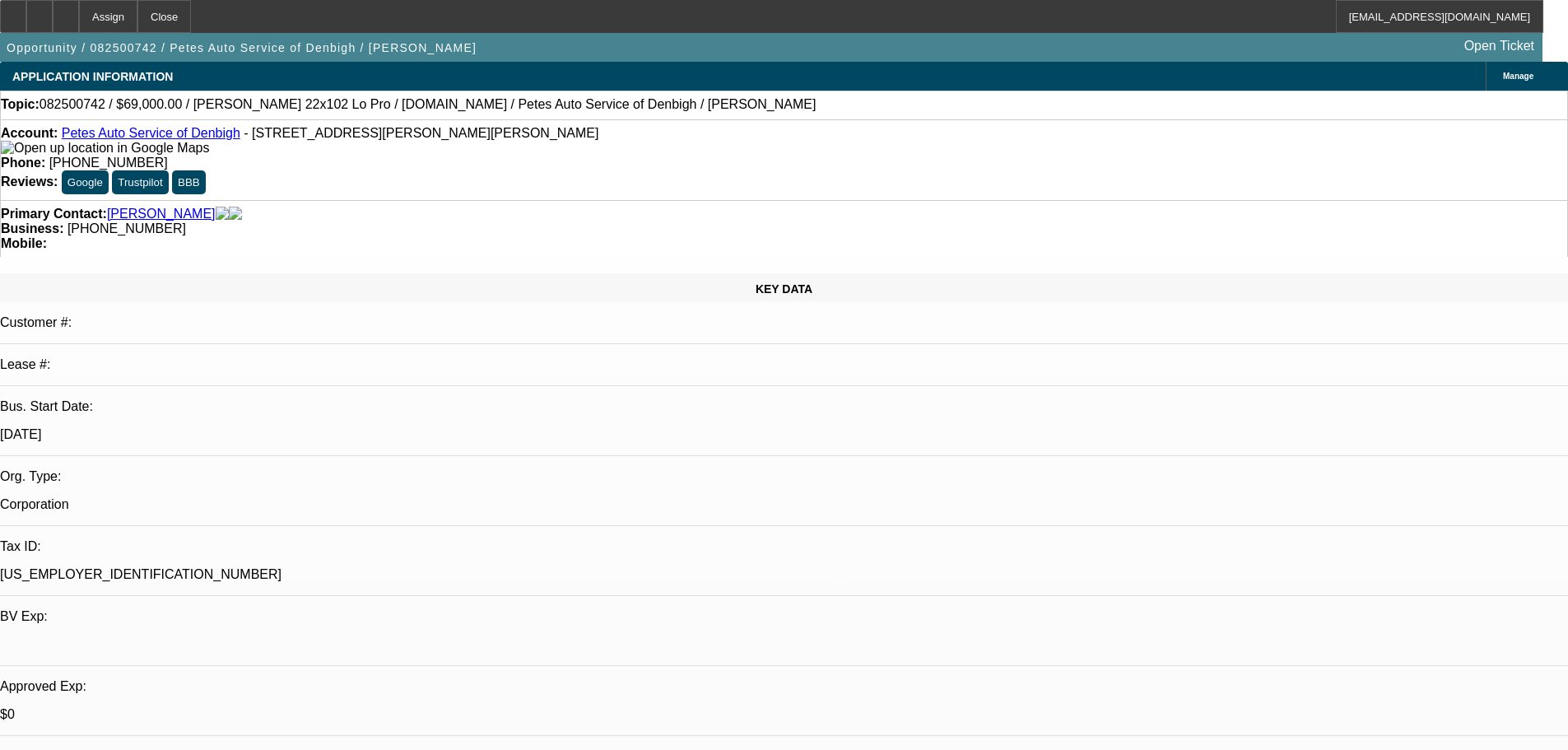
select select "2"
select select "0.1"
select select "4"
